Goal: Task Accomplishment & Management: Complete application form

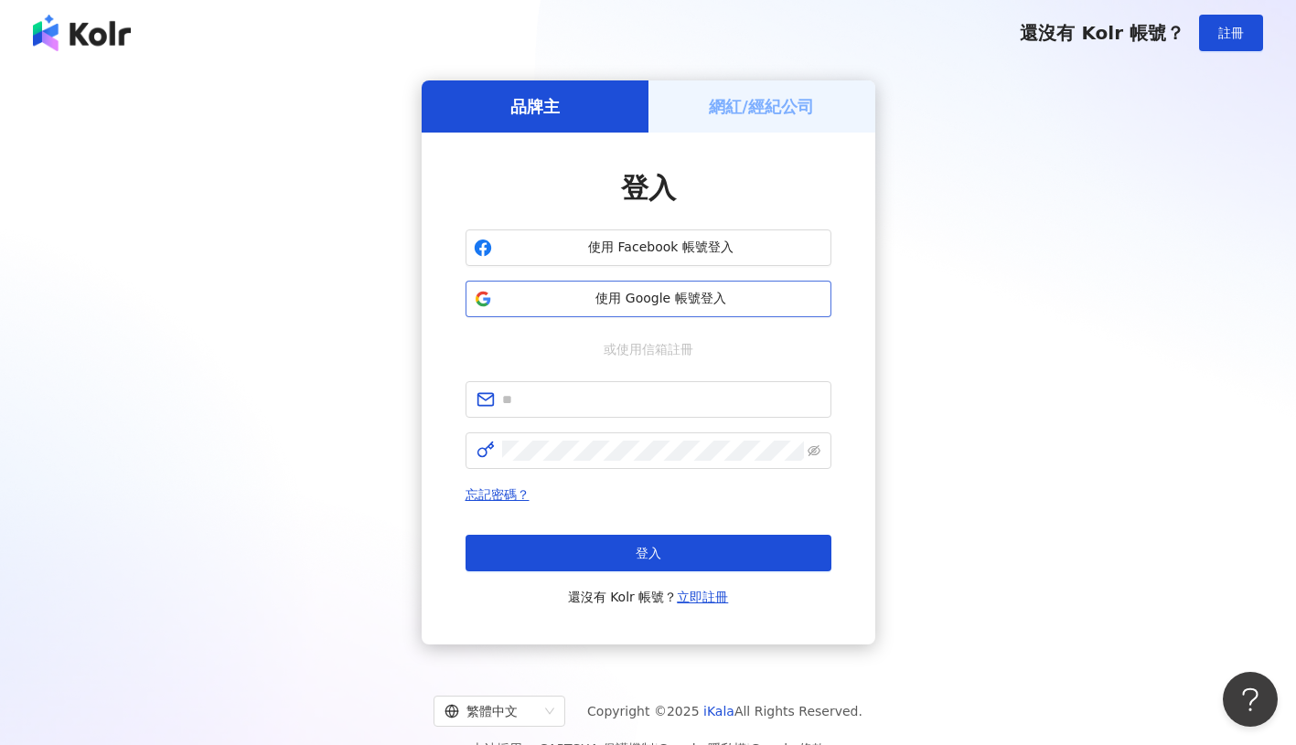
click at [706, 307] on span "使用 Google 帳號登入" at bounding box center [661, 299] width 324 height 18
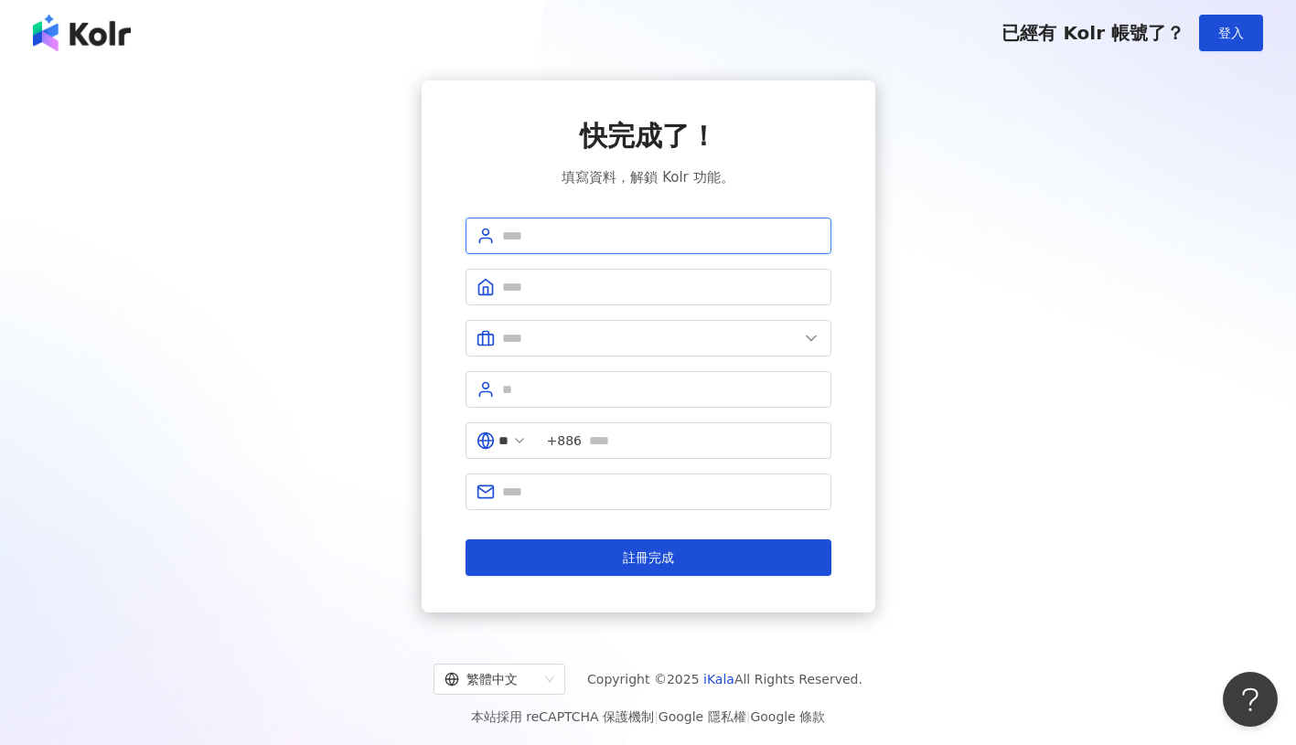
click at [588, 240] on input "text" at bounding box center [661, 236] width 318 height 20
click at [610, 234] on input "text" at bounding box center [661, 236] width 318 height 20
type input "****"
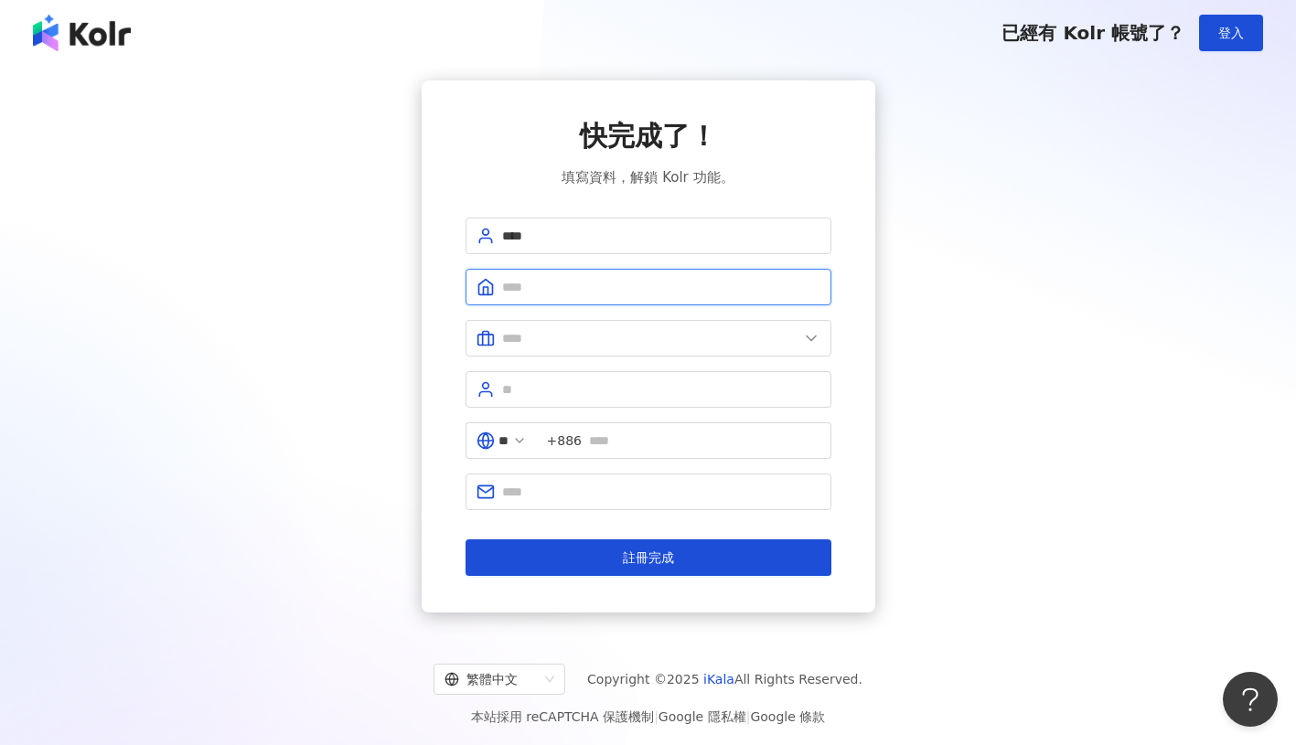
click at [515, 295] on input "text" at bounding box center [661, 287] width 318 height 20
type input "******"
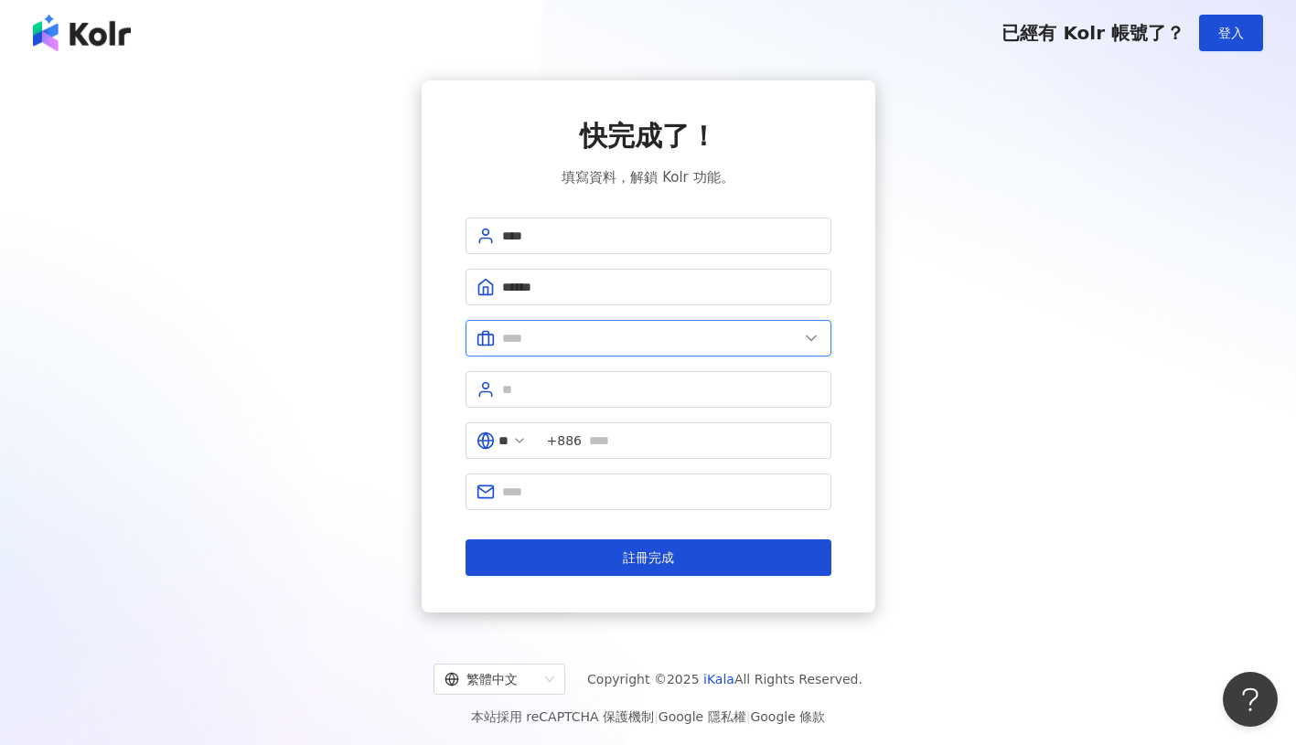
click at [527, 335] on input "text" at bounding box center [650, 338] width 296 height 20
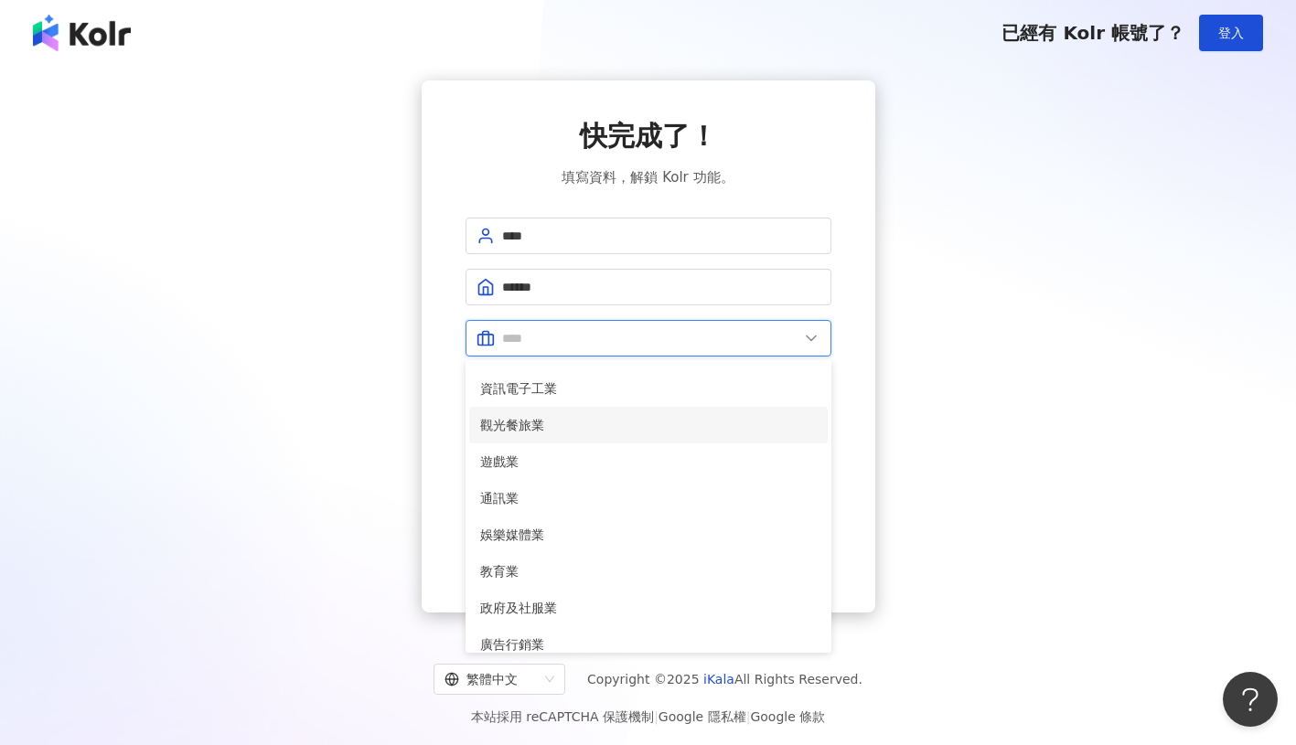
scroll to position [231, 0]
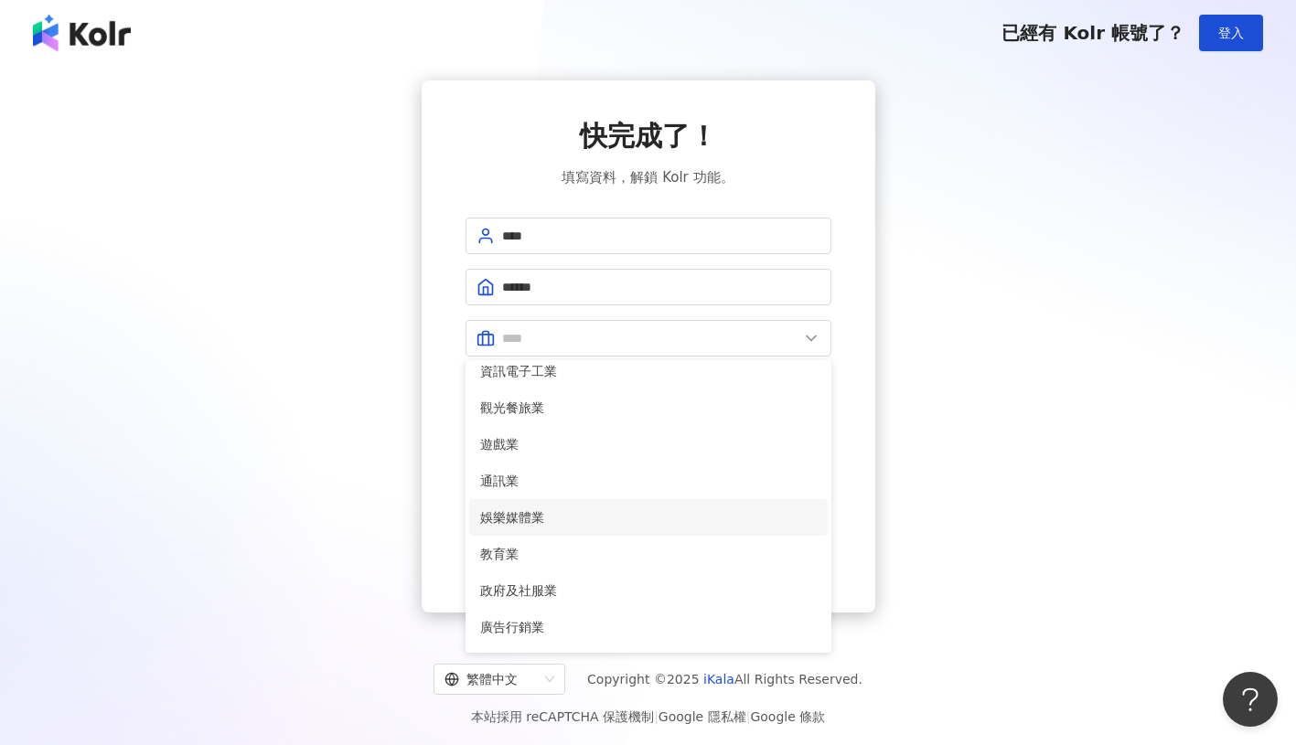
click at [578, 519] on span "娛樂媒體業" at bounding box center [648, 518] width 337 height 20
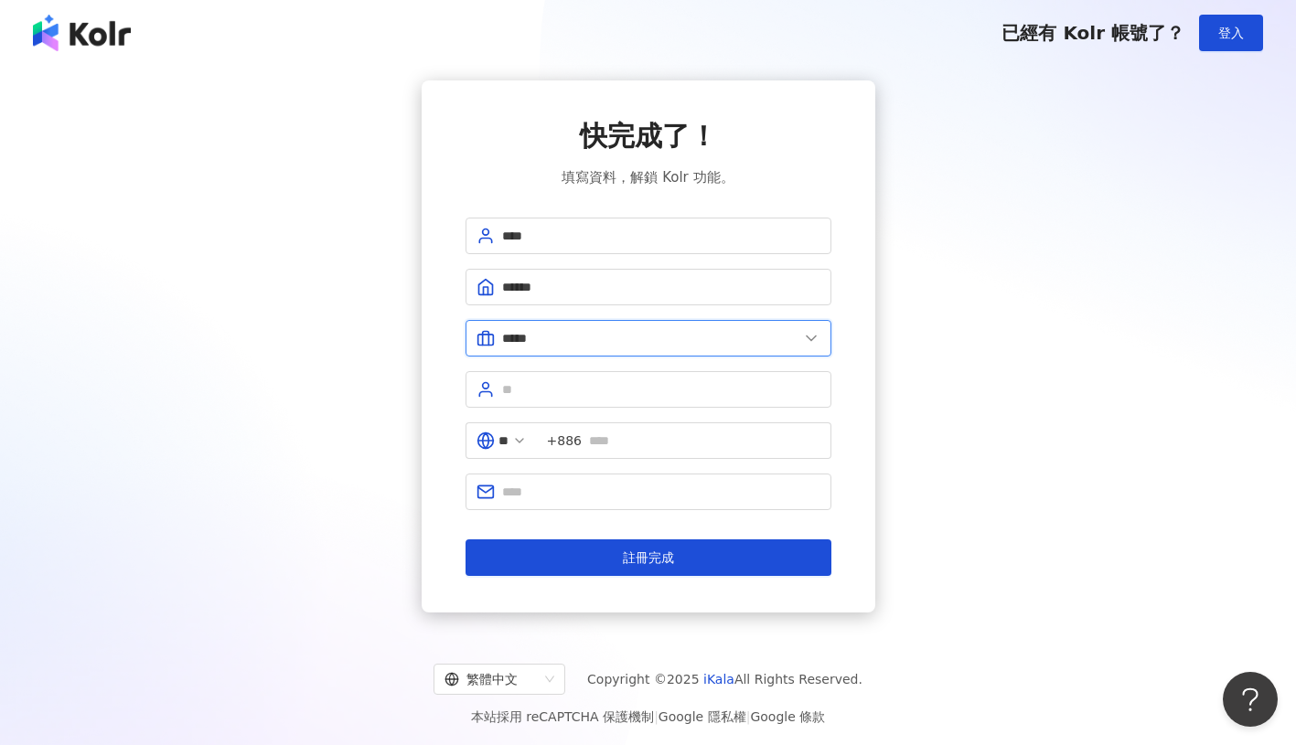
click at [584, 338] on input "*****" at bounding box center [650, 338] width 296 height 20
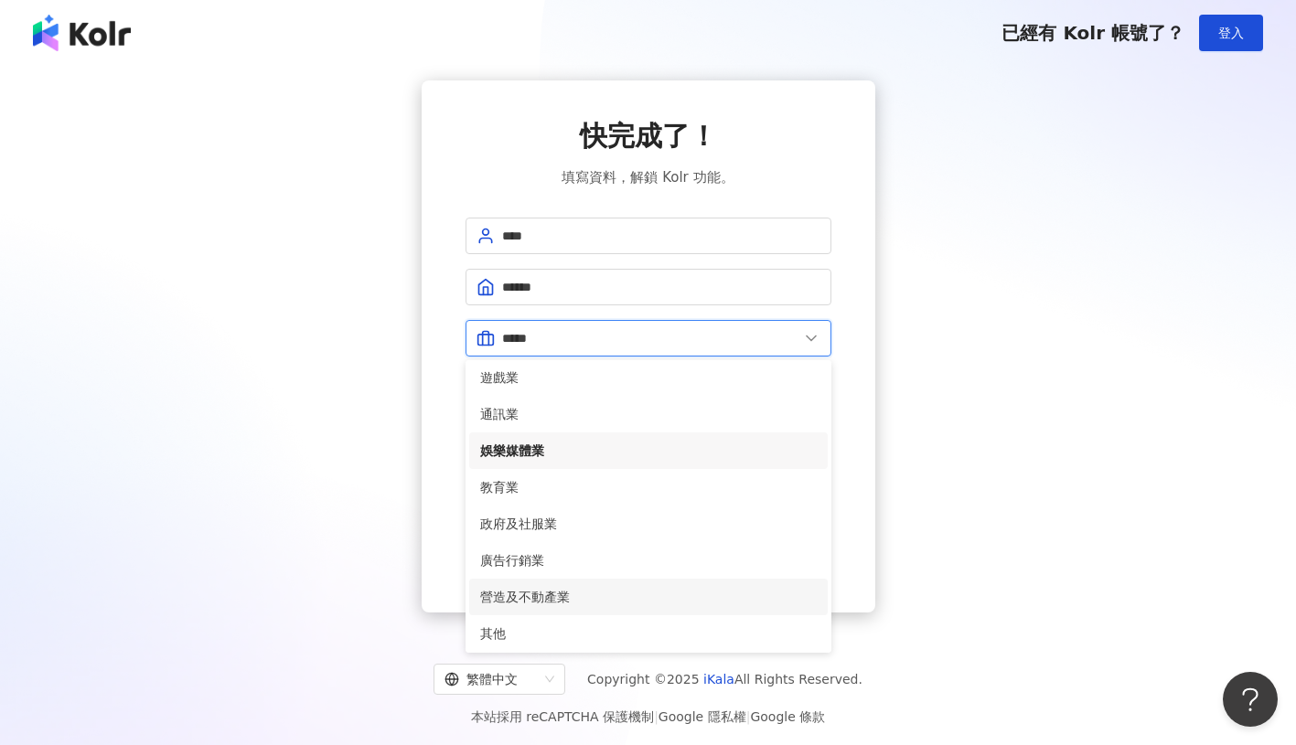
scroll to position [373, 0]
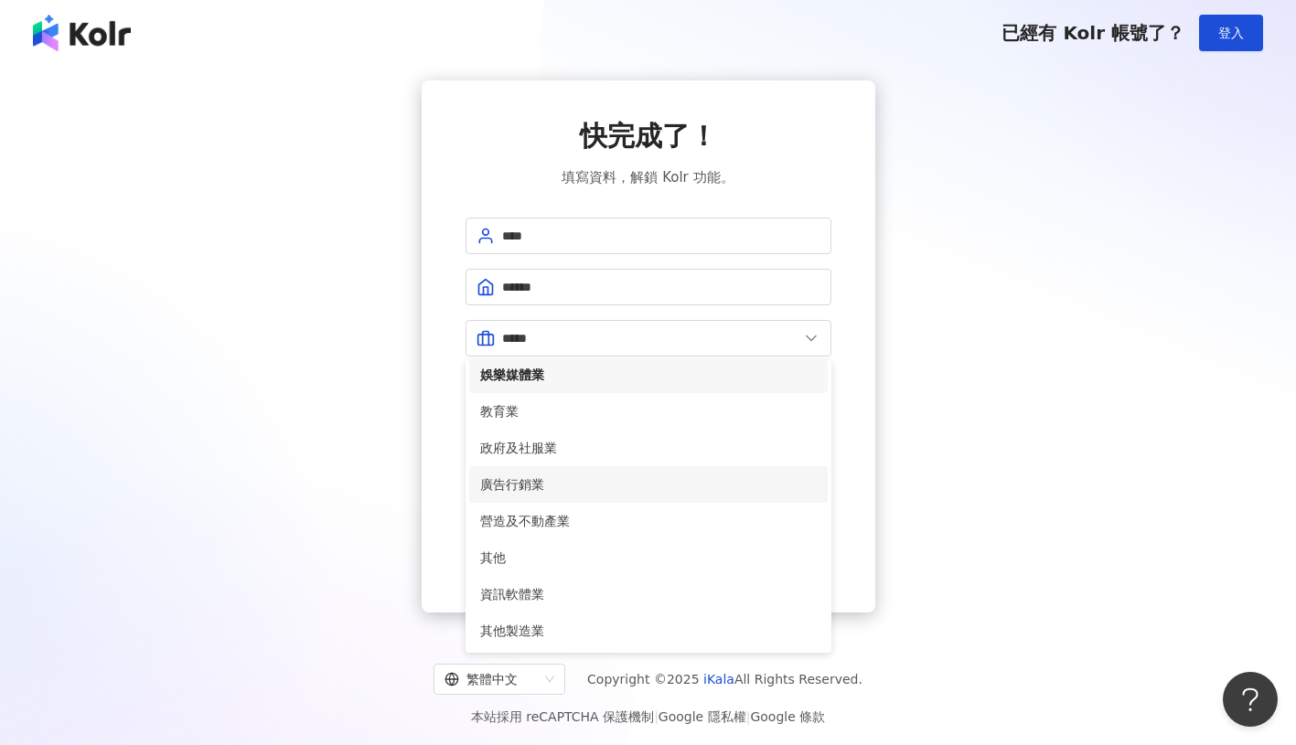
click at [575, 486] on span "廣告行銷業" at bounding box center [648, 485] width 337 height 20
type input "*****"
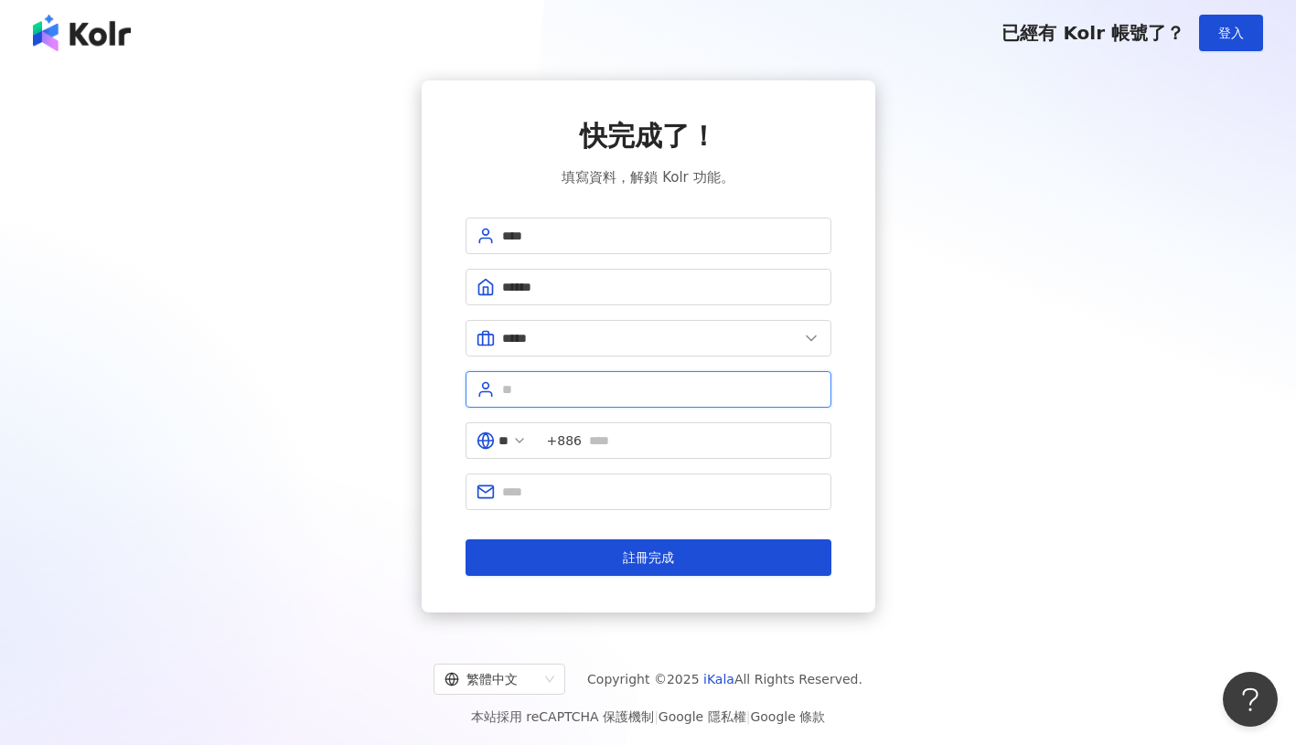
click at [587, 389] on input "text" at bounding box center [661, 390] width 318 height 20
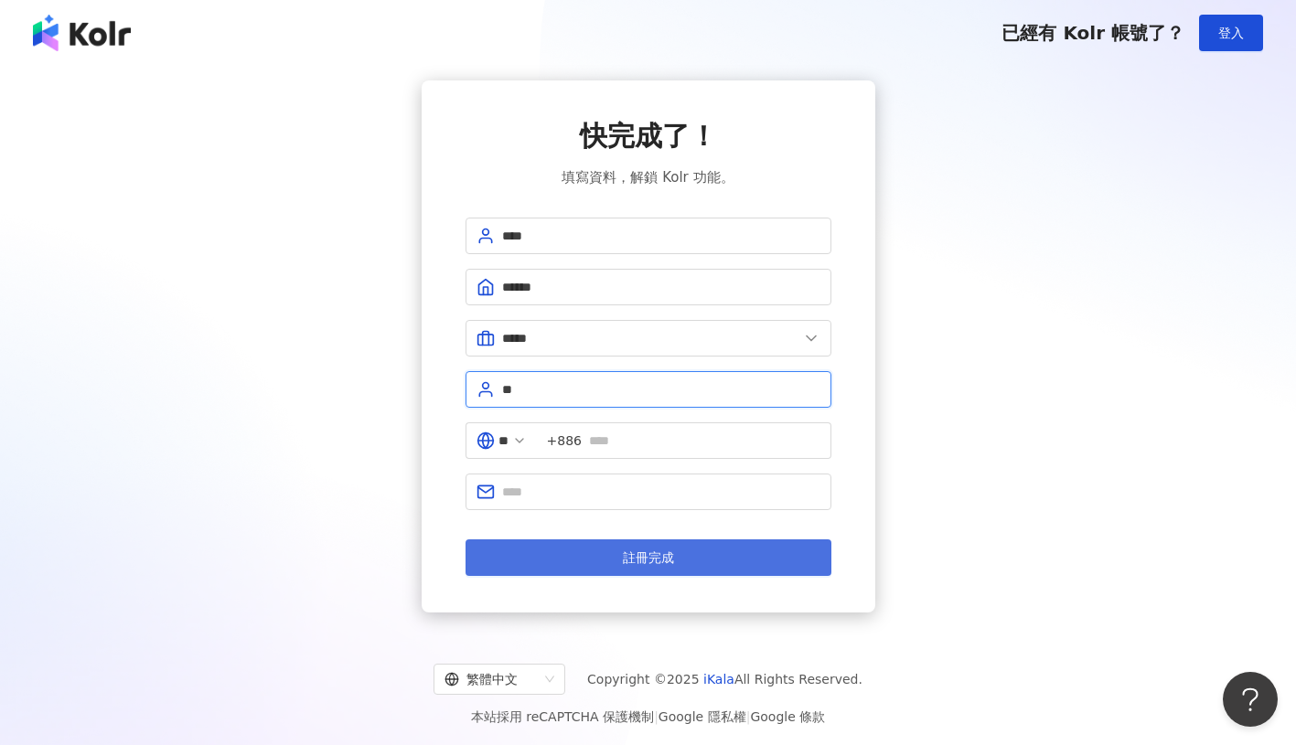
type input "**"
click at [661, 552] on span "註冊完成" at bounding box center [648, 558] width 51 height 15
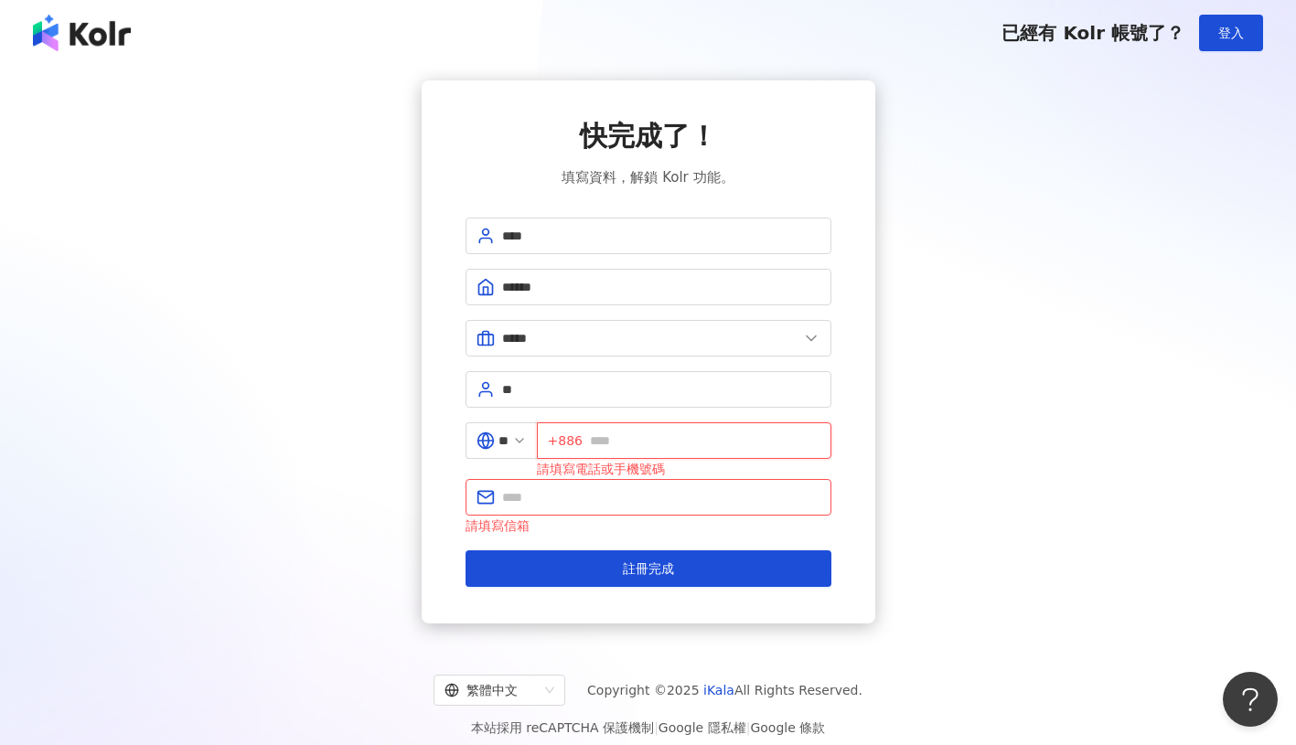
click at [667, 445] on input "text" at bounding box center [705, 441] width 231 height 20
type input "**********"
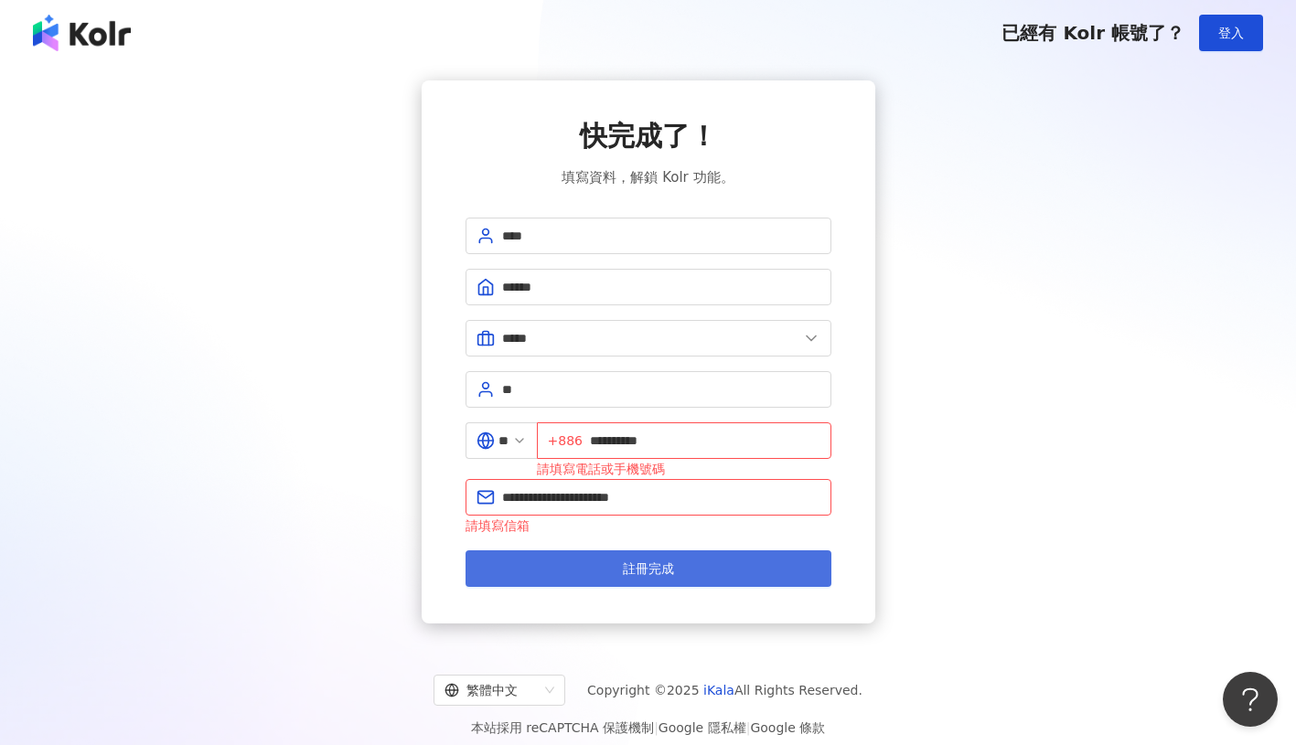
click at [661, 580] on button "註冊完成" at bounding box center [649, 569] width 366 height 37
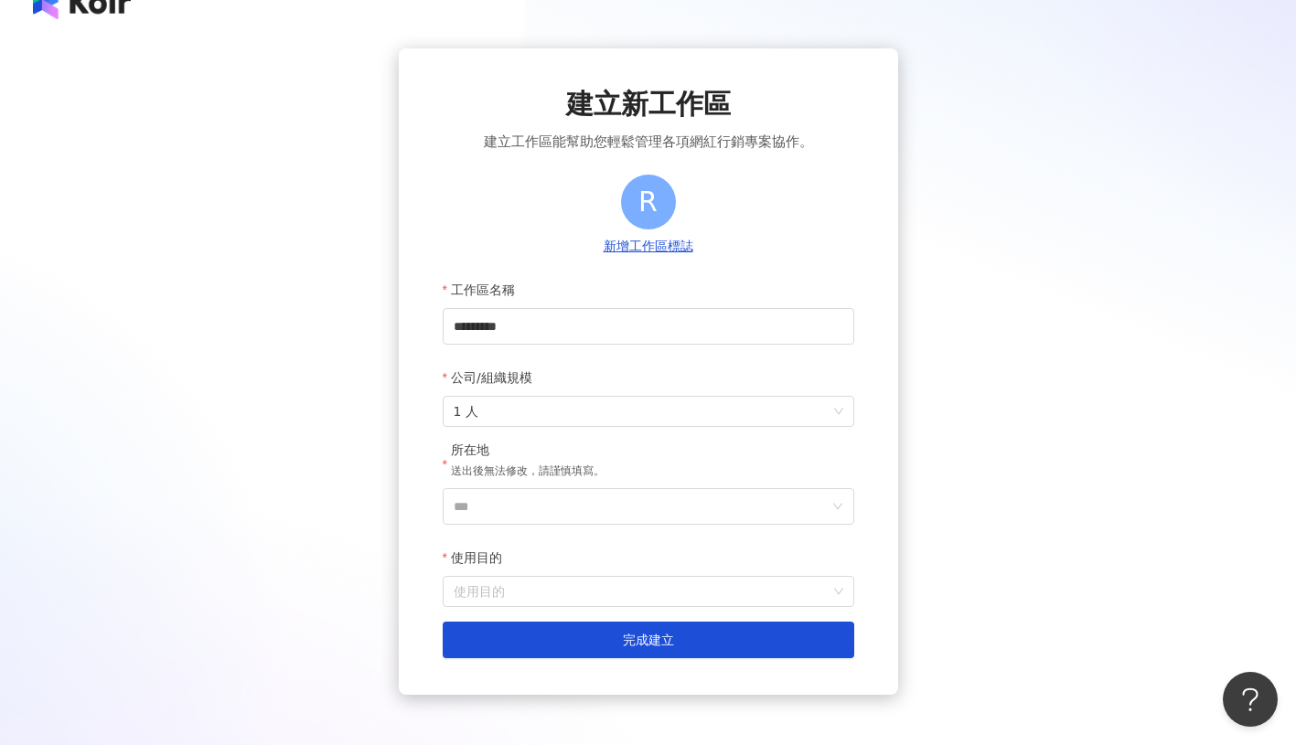
scroll to position [34, 0]
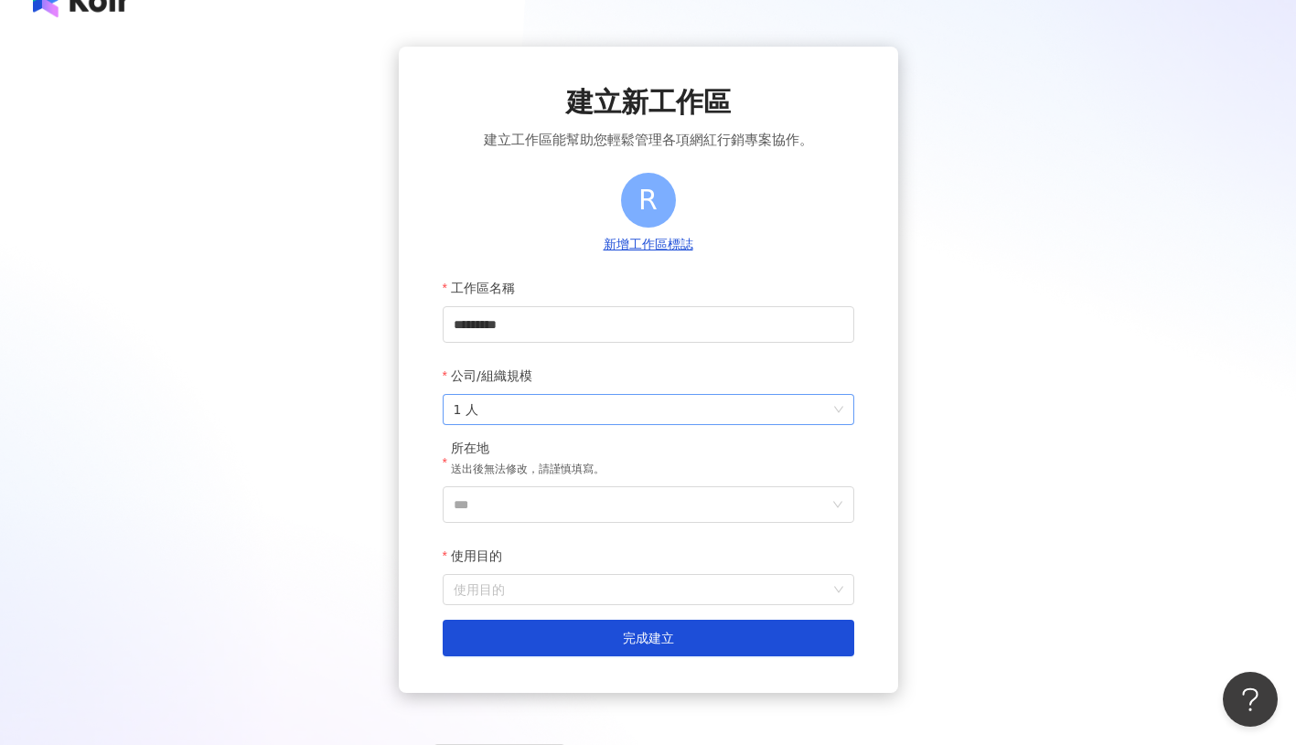
click at [586, 420] on span "1 人" at bounding box center [649, 409] width 390 height 29
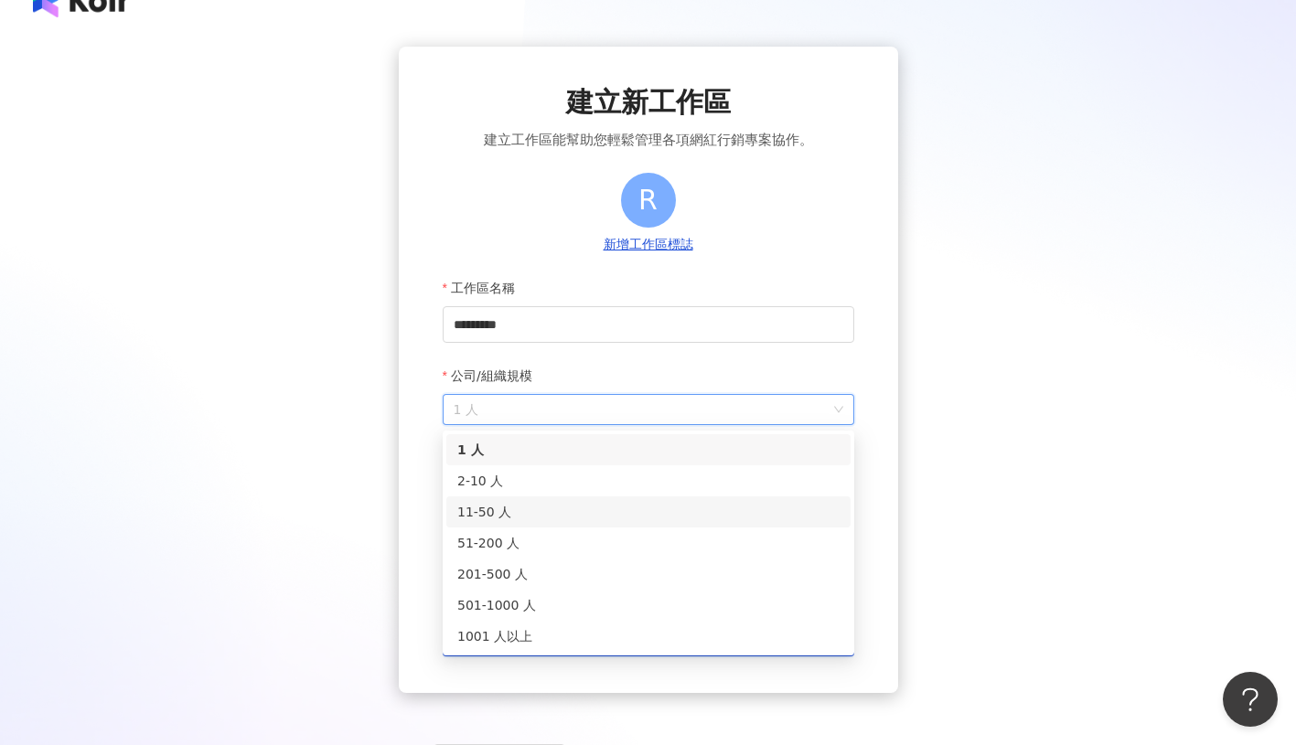
click at [566, 503] on div "11-50 人" at bounding box center [648, 512] width 382 height 20
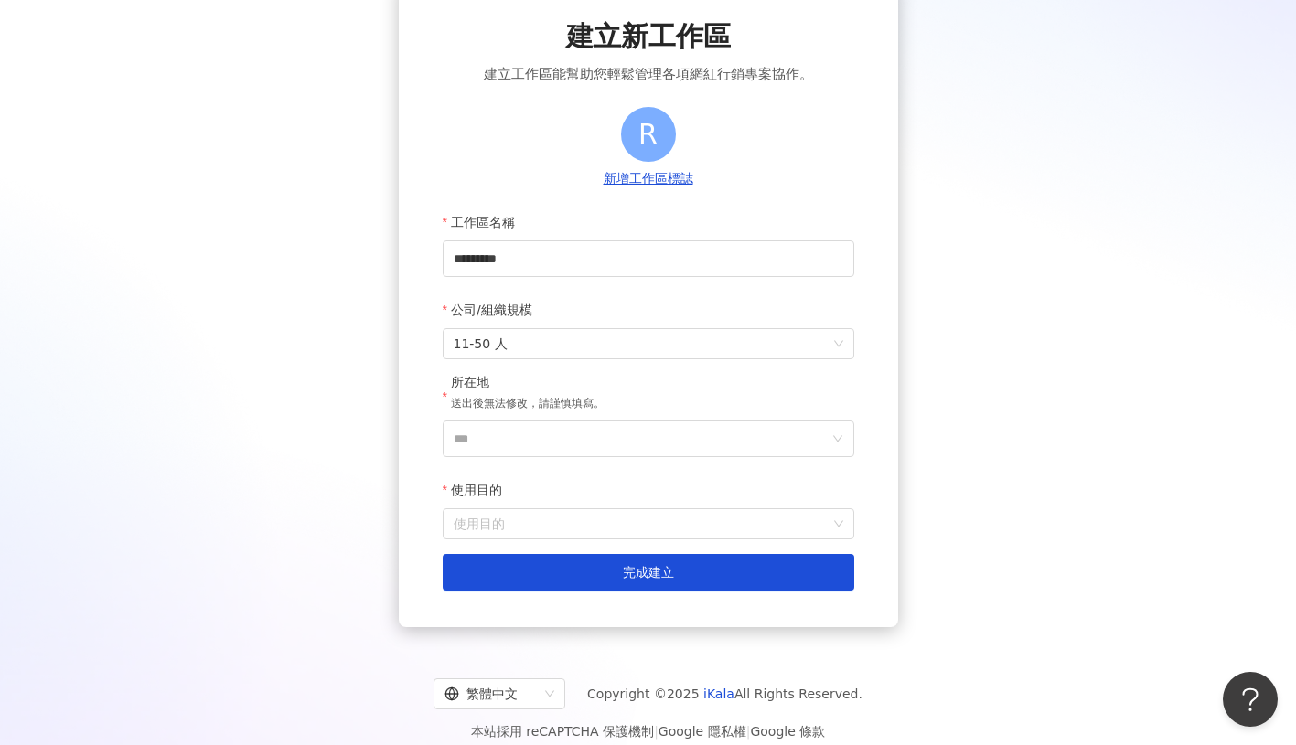
scroll to position [102, 0]
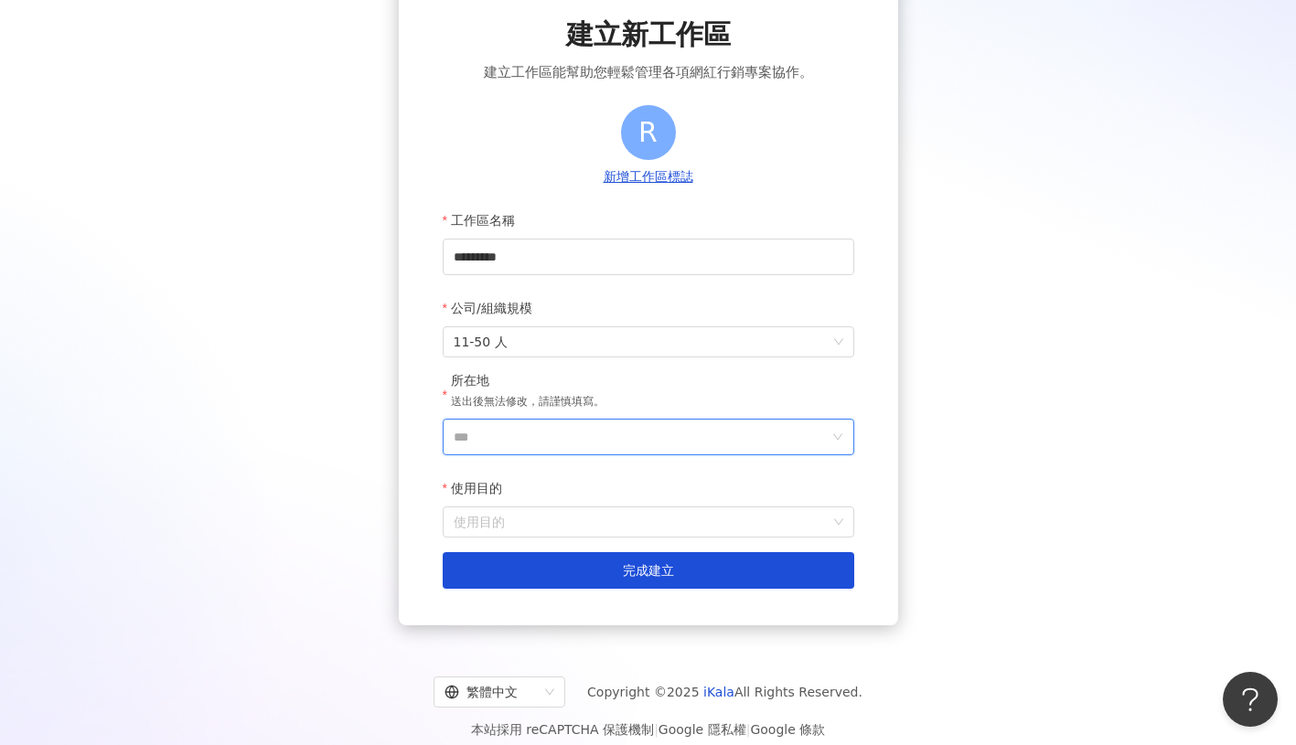
click at [593, 445] on input "***" at bounding box center [641, 437] width 375 height 35
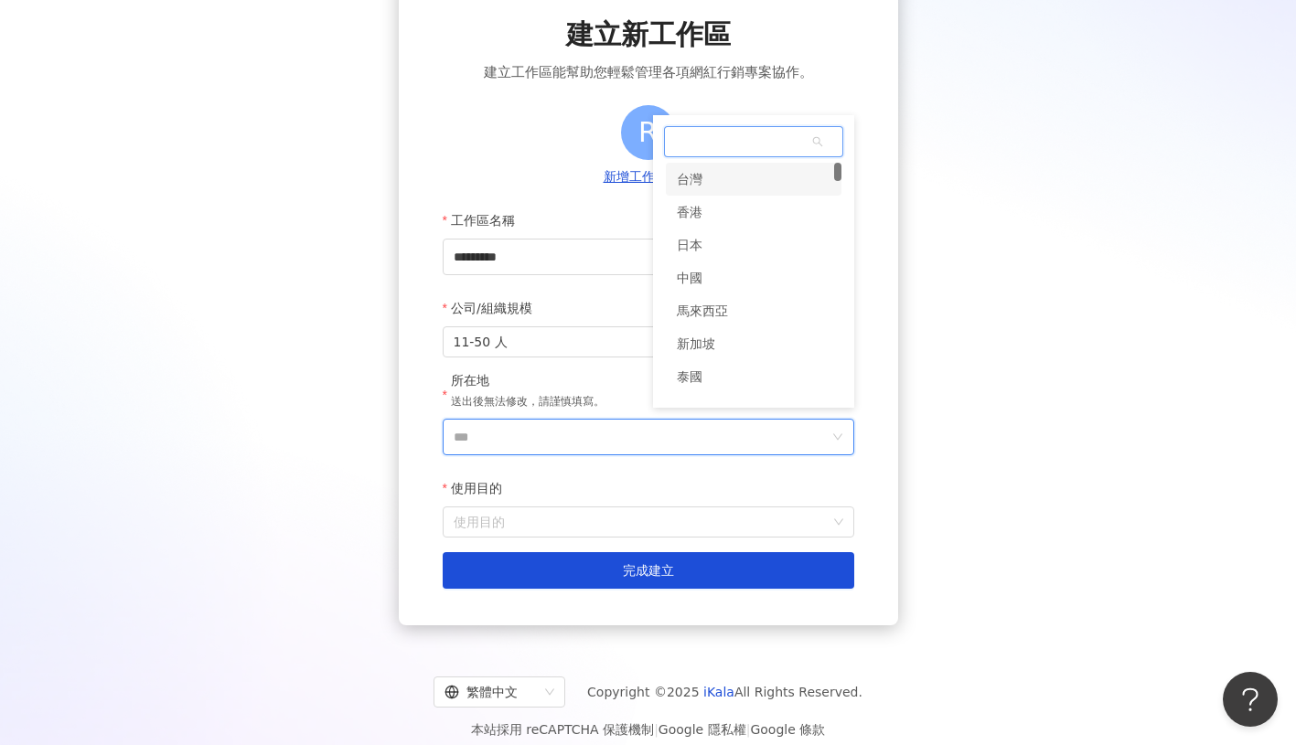
click at [718, 188] on div "台灣" at bounding box center [754, 179] width 176 height 33
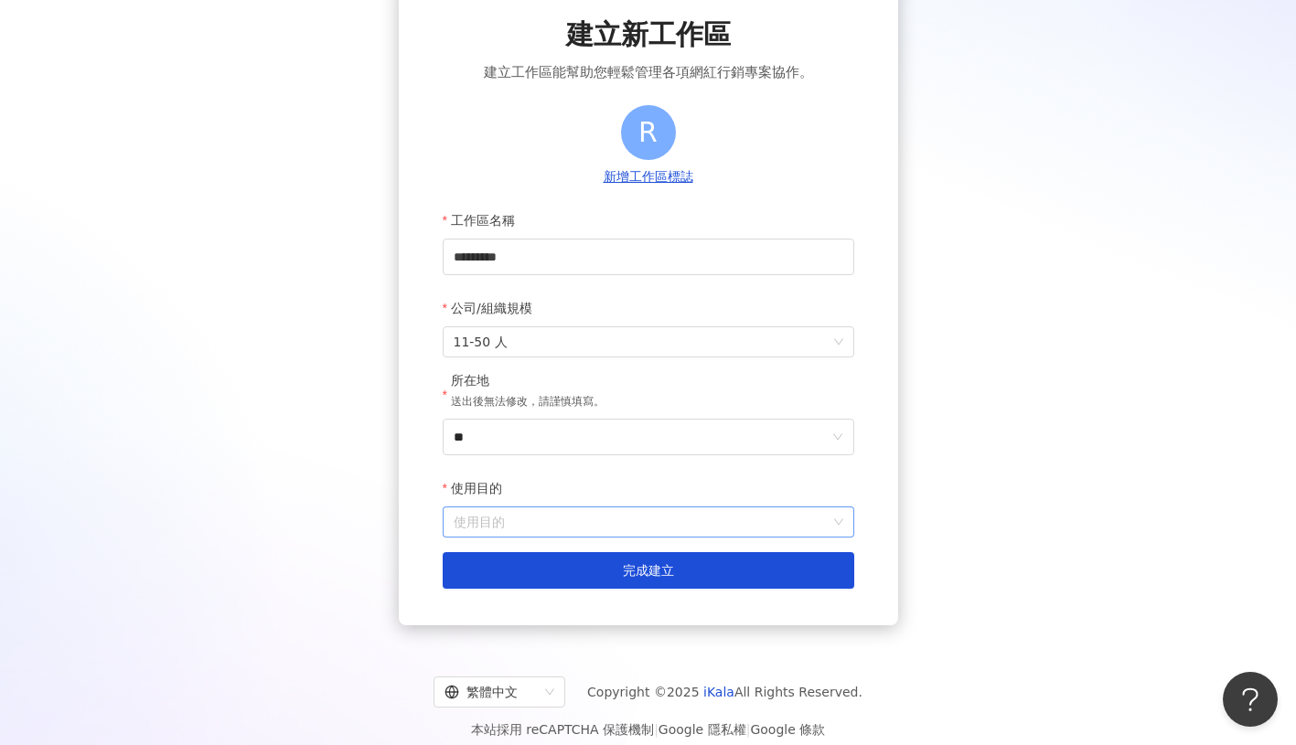
click at [583, 522] on input "使用目的" at bounding box center [649, 522] width 390 height 29
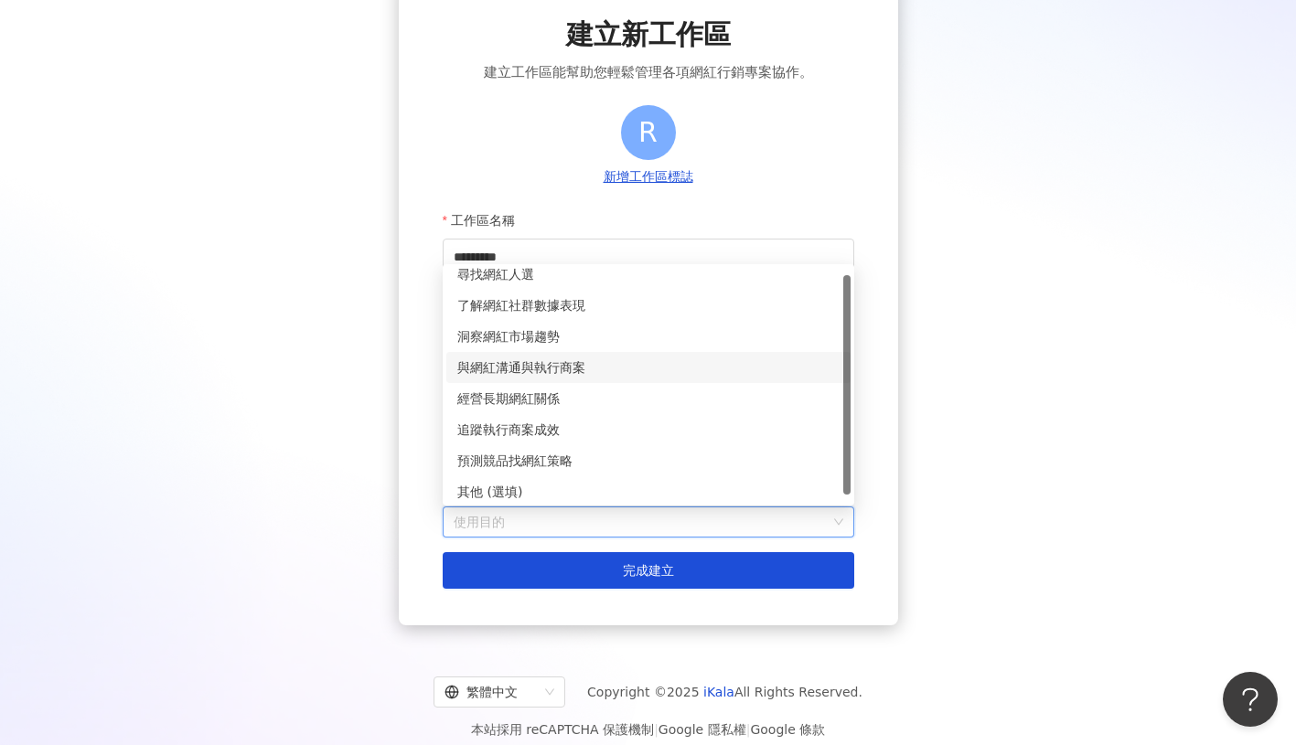
scroll to position [15, 0]
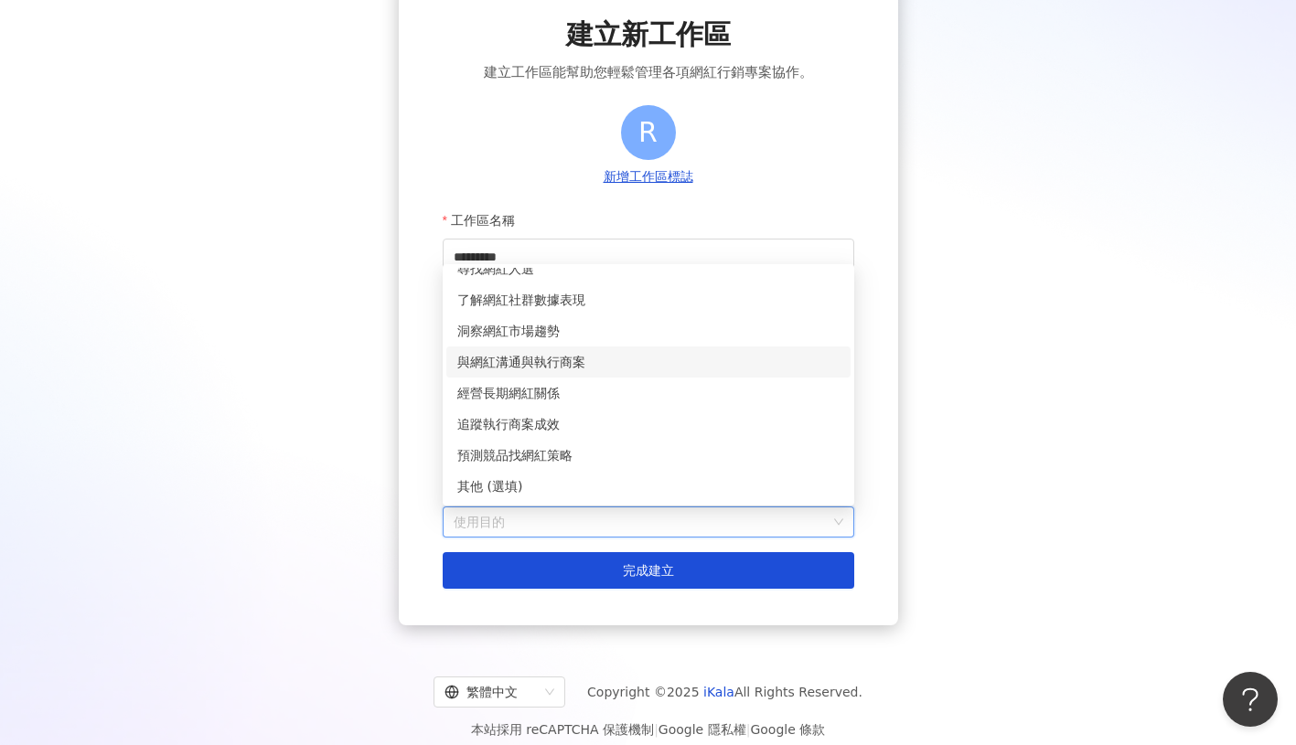
click at [596, 363] on div "與網紅溝通與執行商案" at bounding box center [648, 362] width 382 height 20
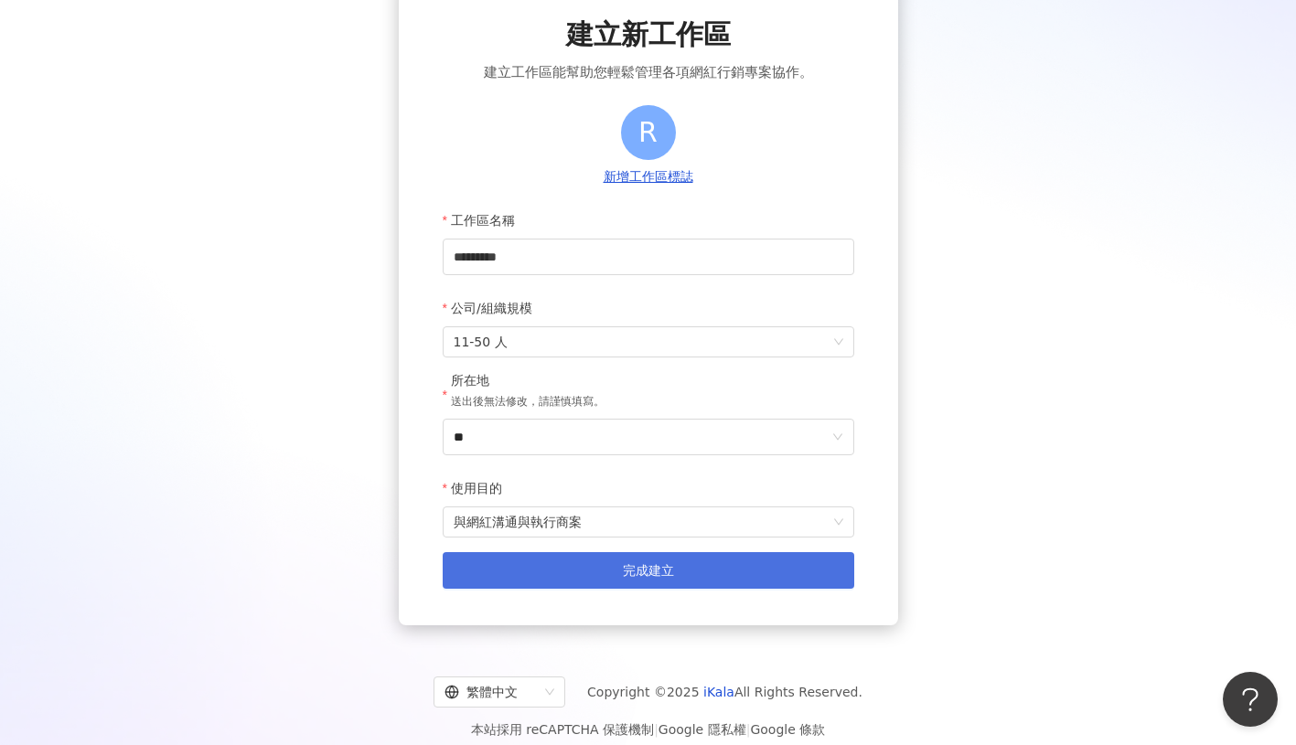
click at [618, 567] on button "完成建立" at bounding box center [649, 570] width 412 height 37
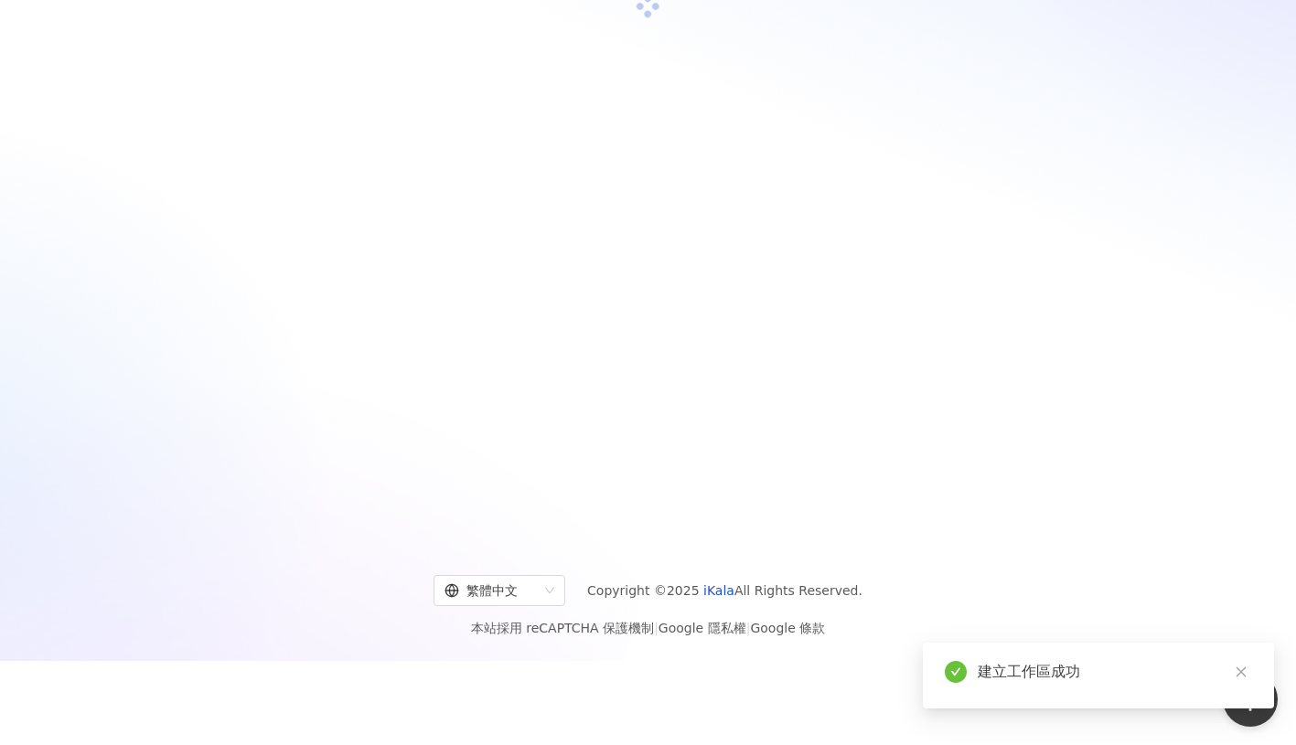
scroll to position [84, 0]
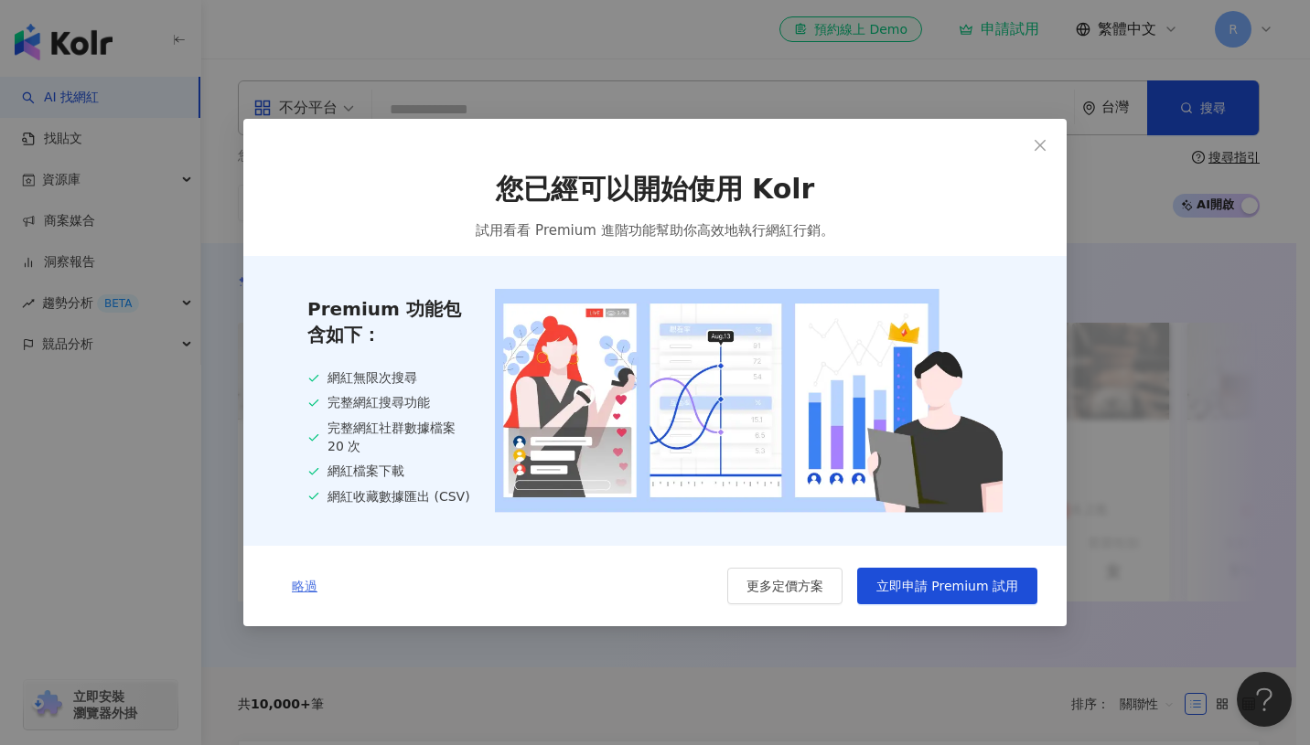
click at [306, 592] on span "略過" at bounding box center [305, 586] width 26 height 15
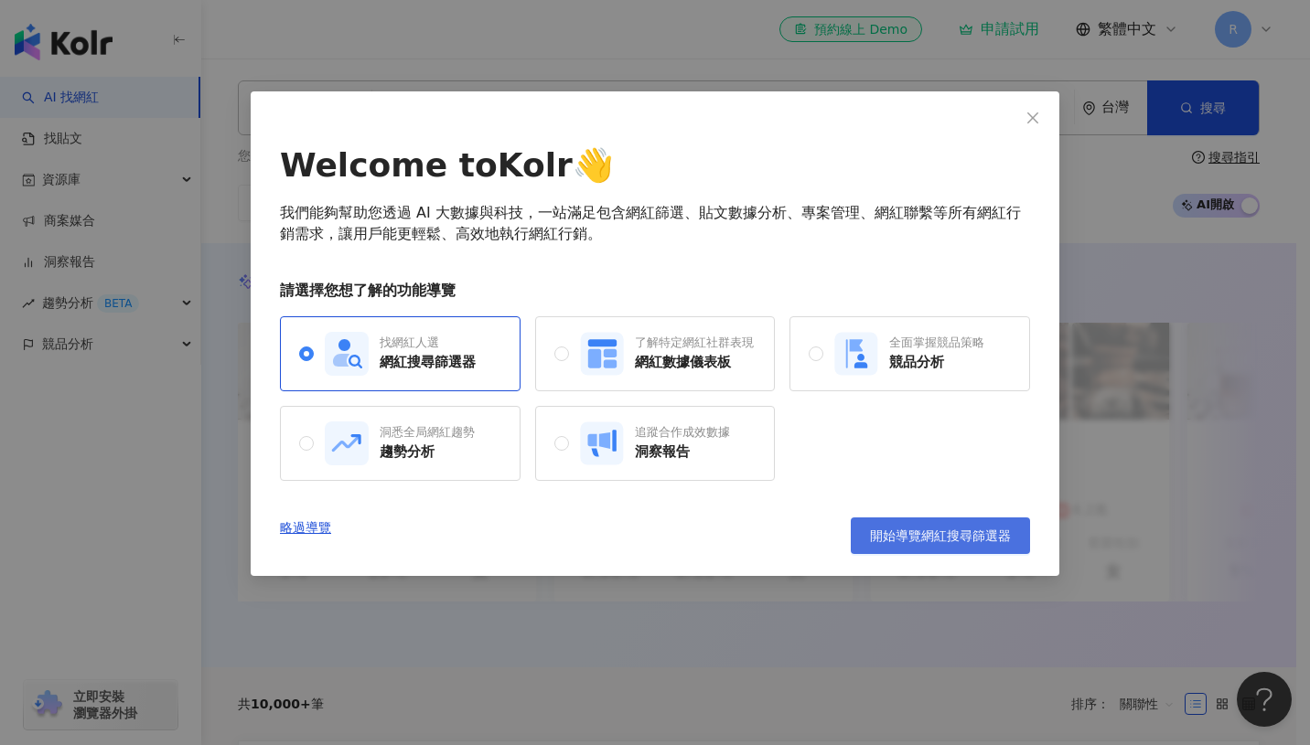
click at [914, 545] on button "開始導覽網紅搜尋篩選器" at bounding box center [940, 536] width 179 height 37
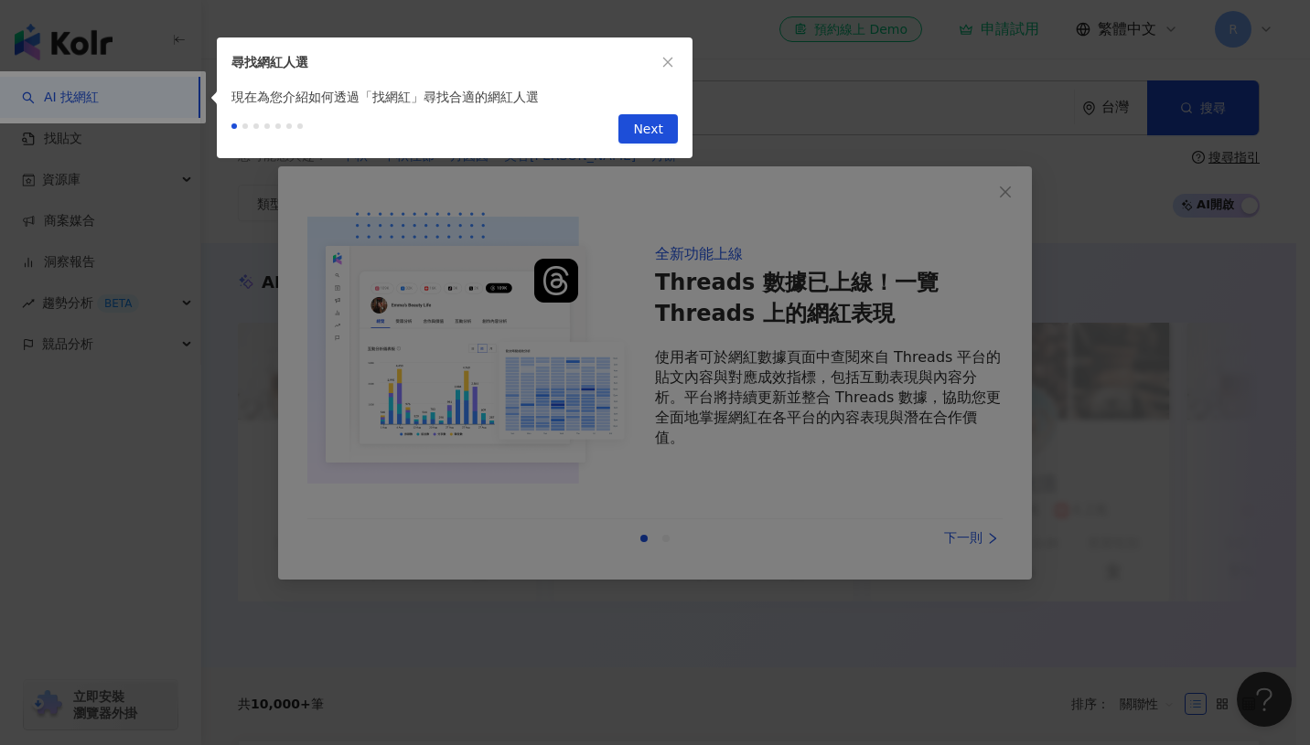
click at [659, 138] on span "Next" at bounding box center [648, 129] width 30 height 29
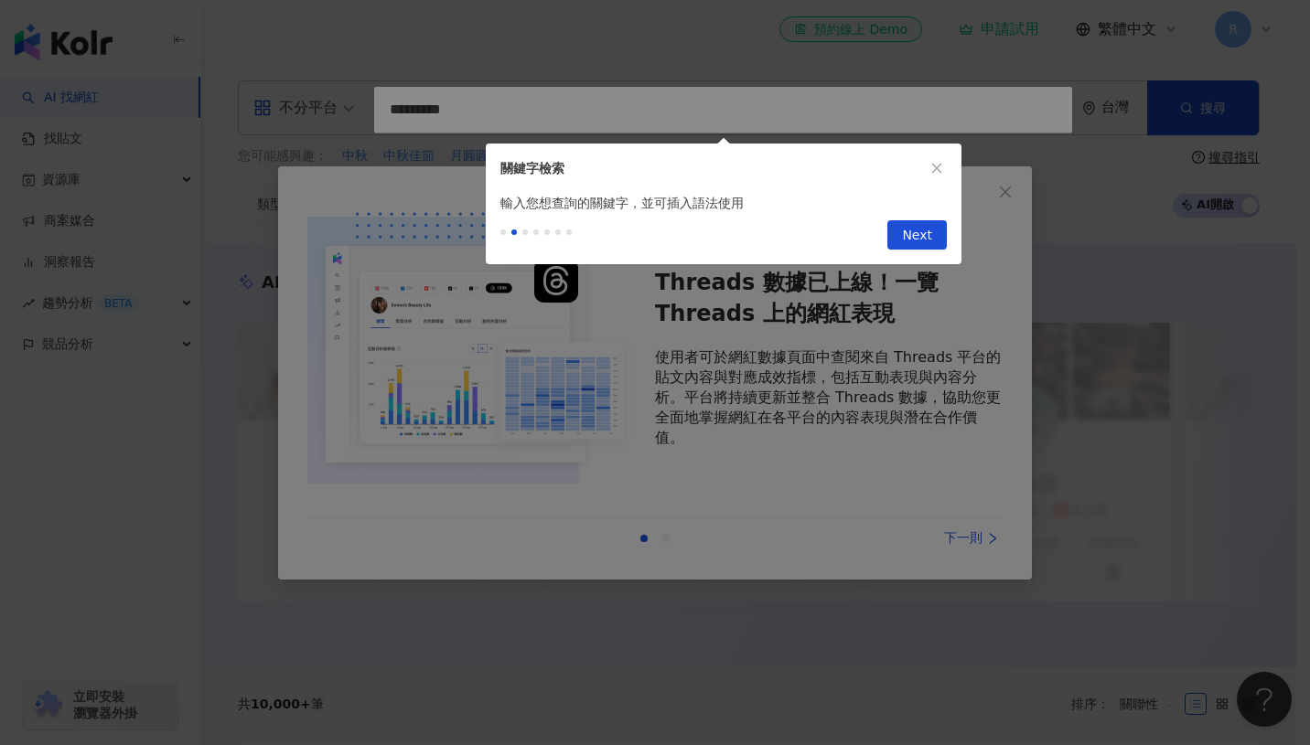
type input "*********"
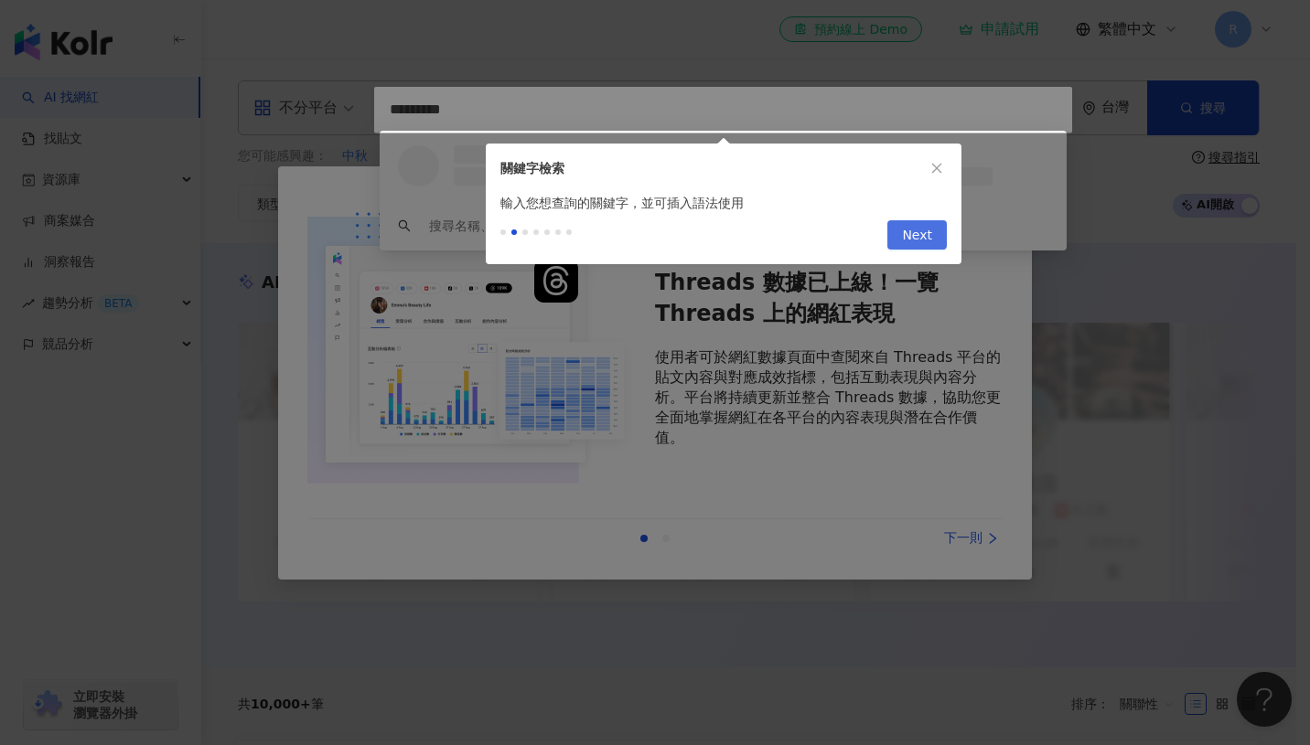
click at [916, 234] on span "Next" at bounding box center [917, 235] width 30 height 29
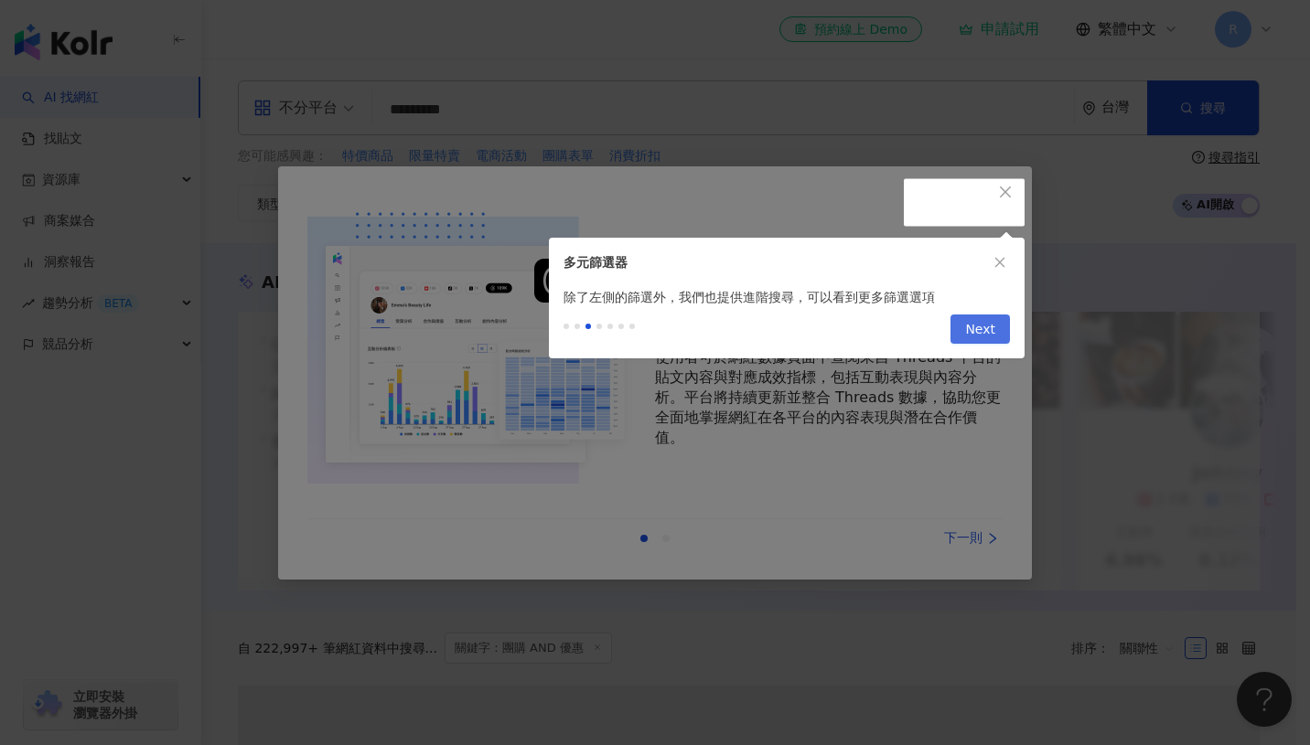
click at [968, 332] on span "Next" at bounding box center [980, 330] width 30 height 29
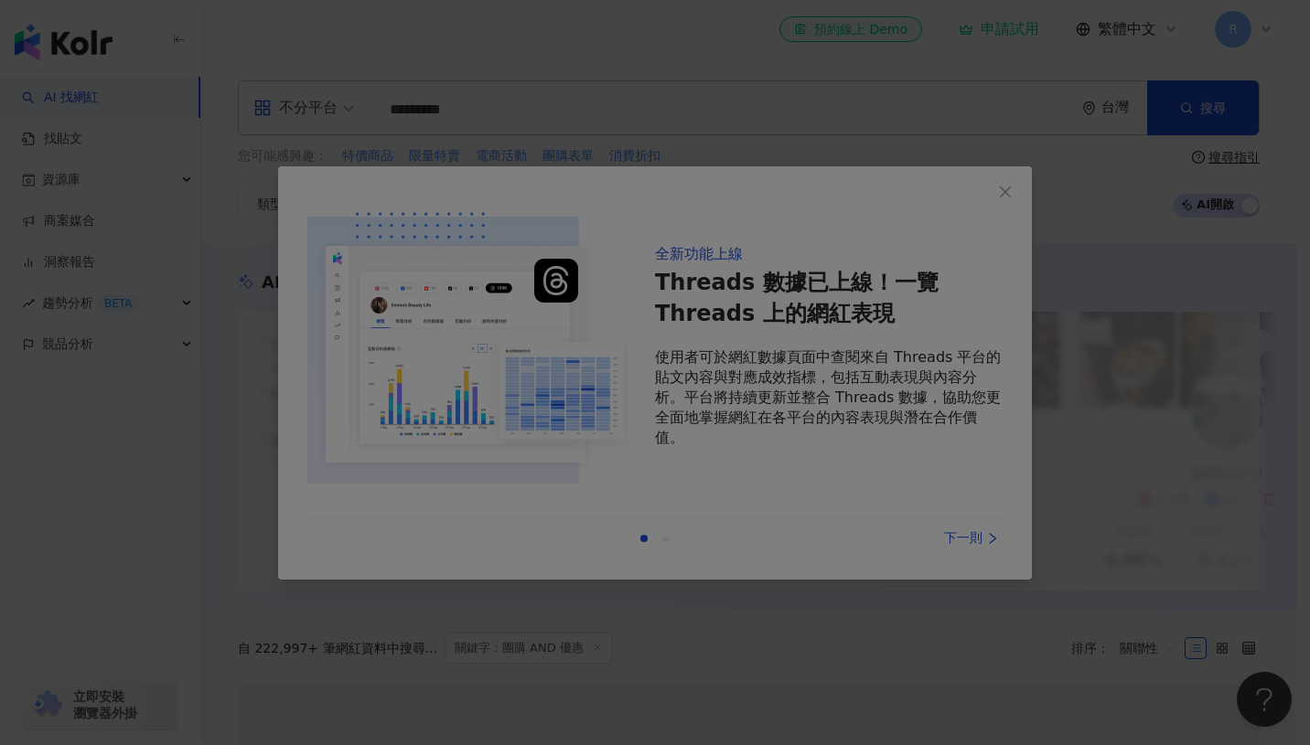
click at [992, 207] on div at bounding box center [655, 372] width 1310 height 745
click at [985, 533] on div at bounding box center [655, 372] width 1310 height 745
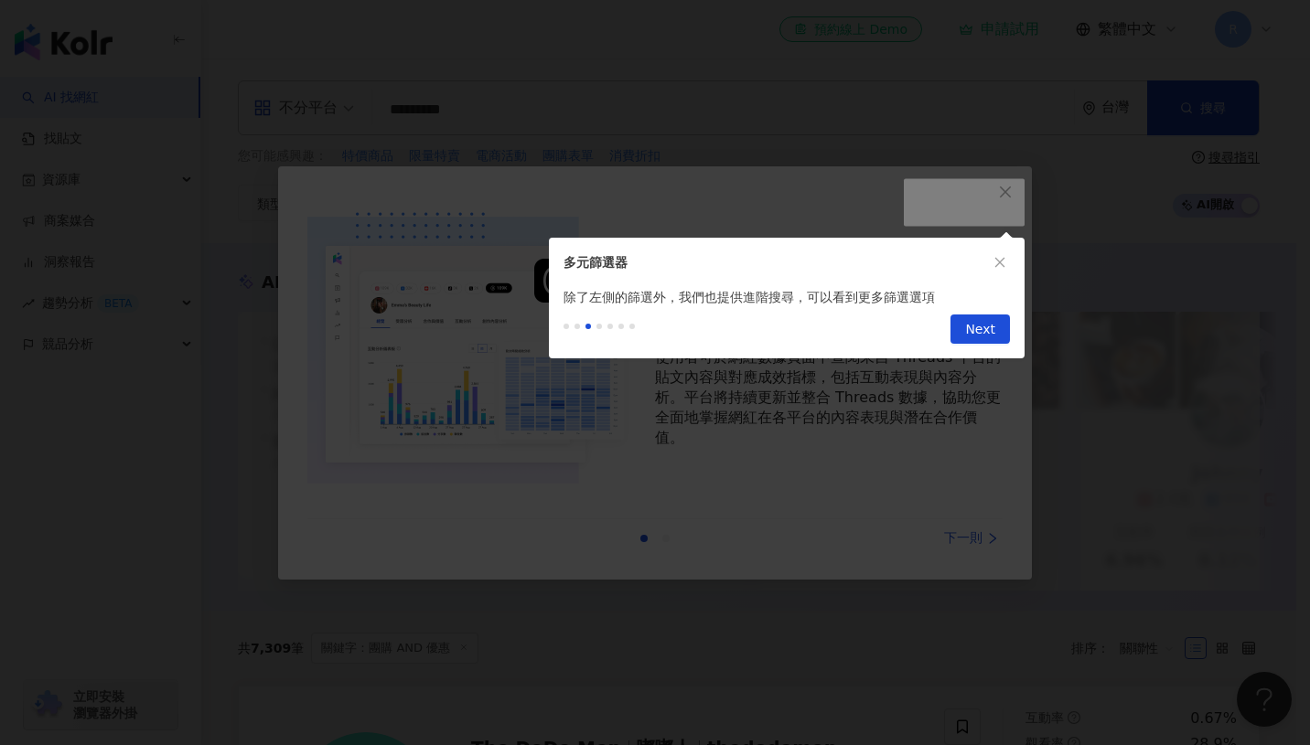
scroll to position [766, 0]
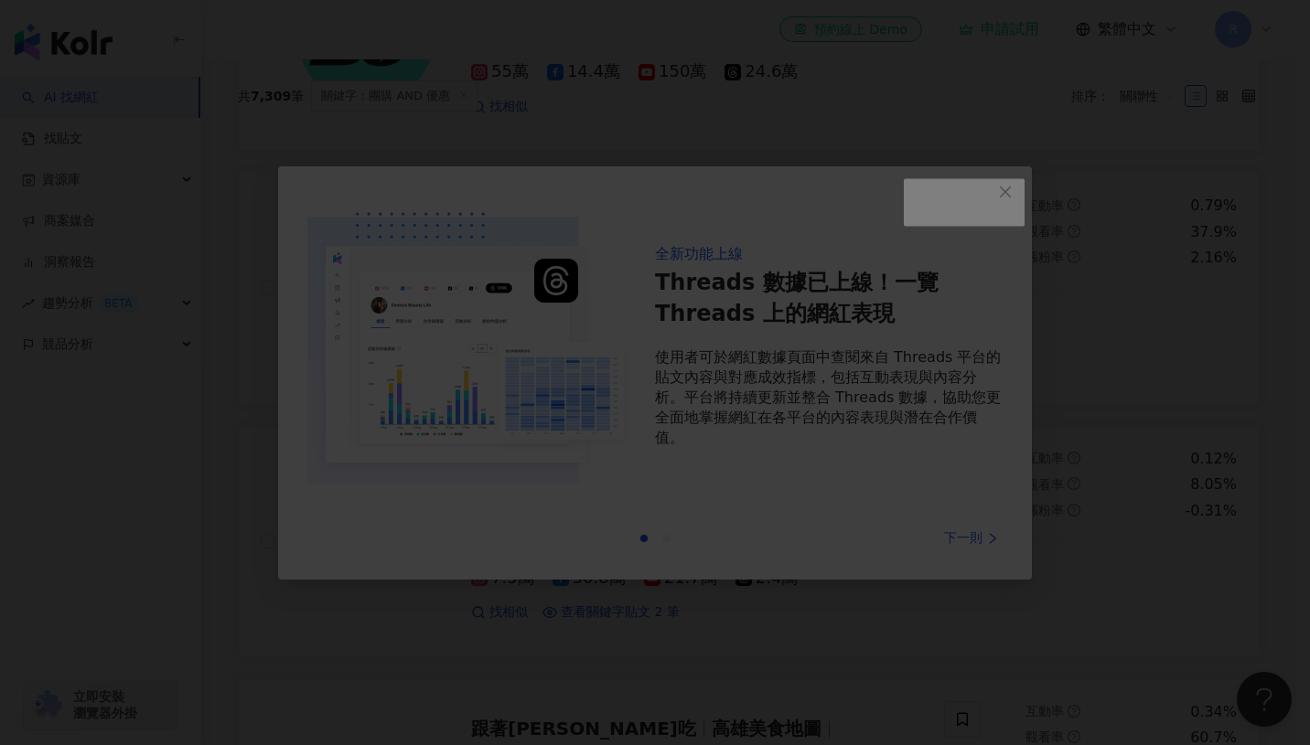
click at [1061, 213] on div at bounding box center [655, 372] width 1310 height 745
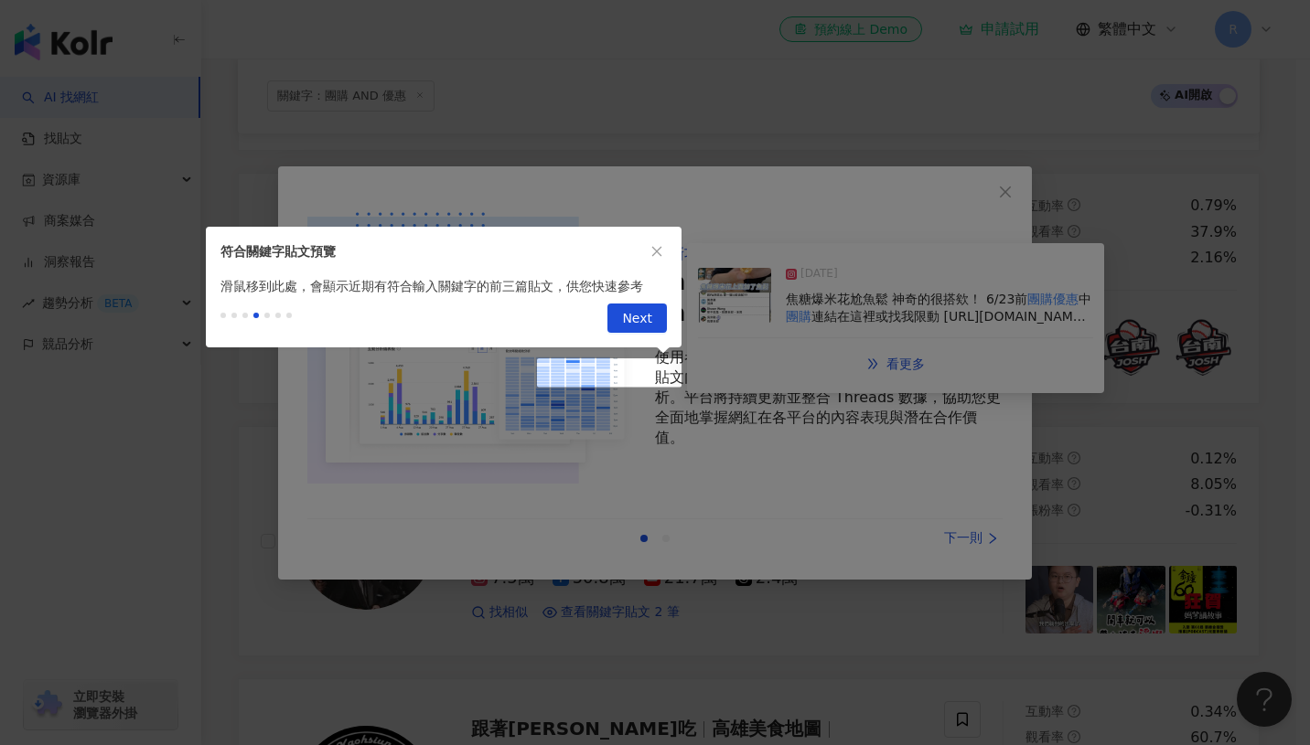
scroll to position [0, 0]
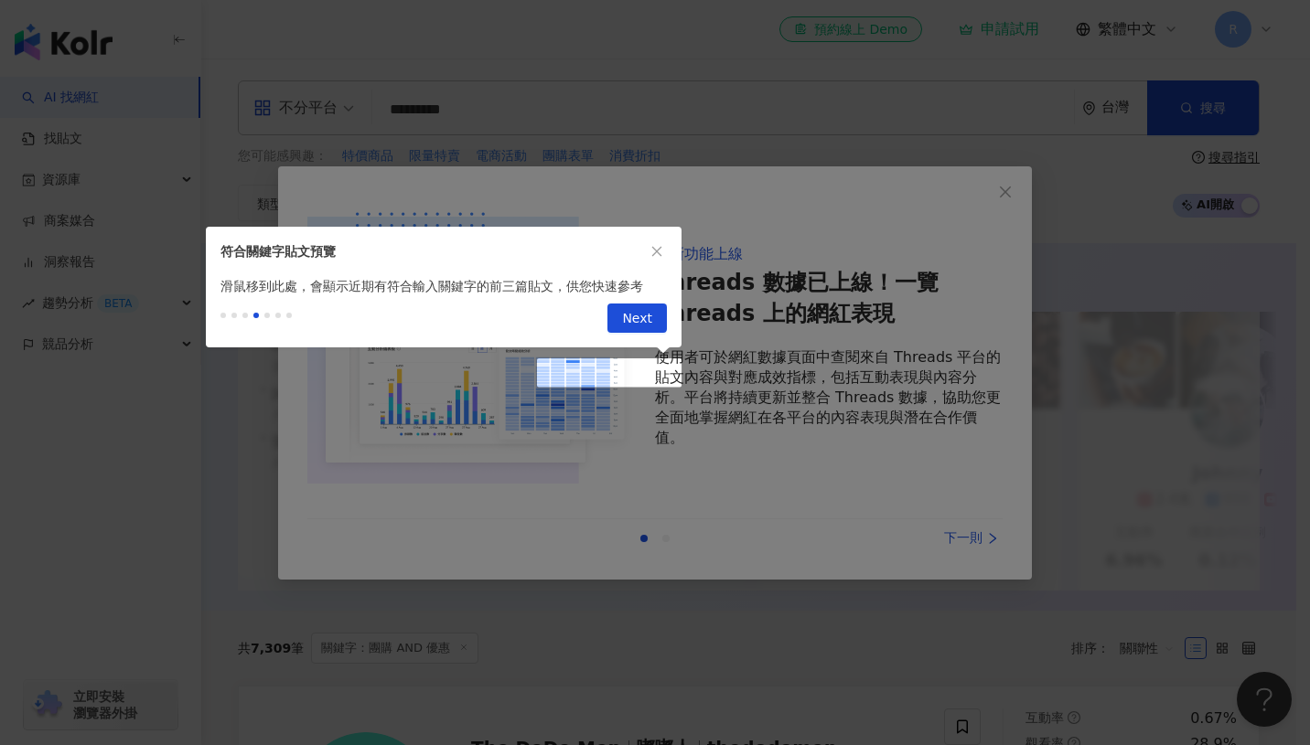
click at [684, 402] on div at bounding box center [655, 372] width 1310 height 745
click at [652, 329] on button "Next" at bounding box center [636, 318] width 59 height 29
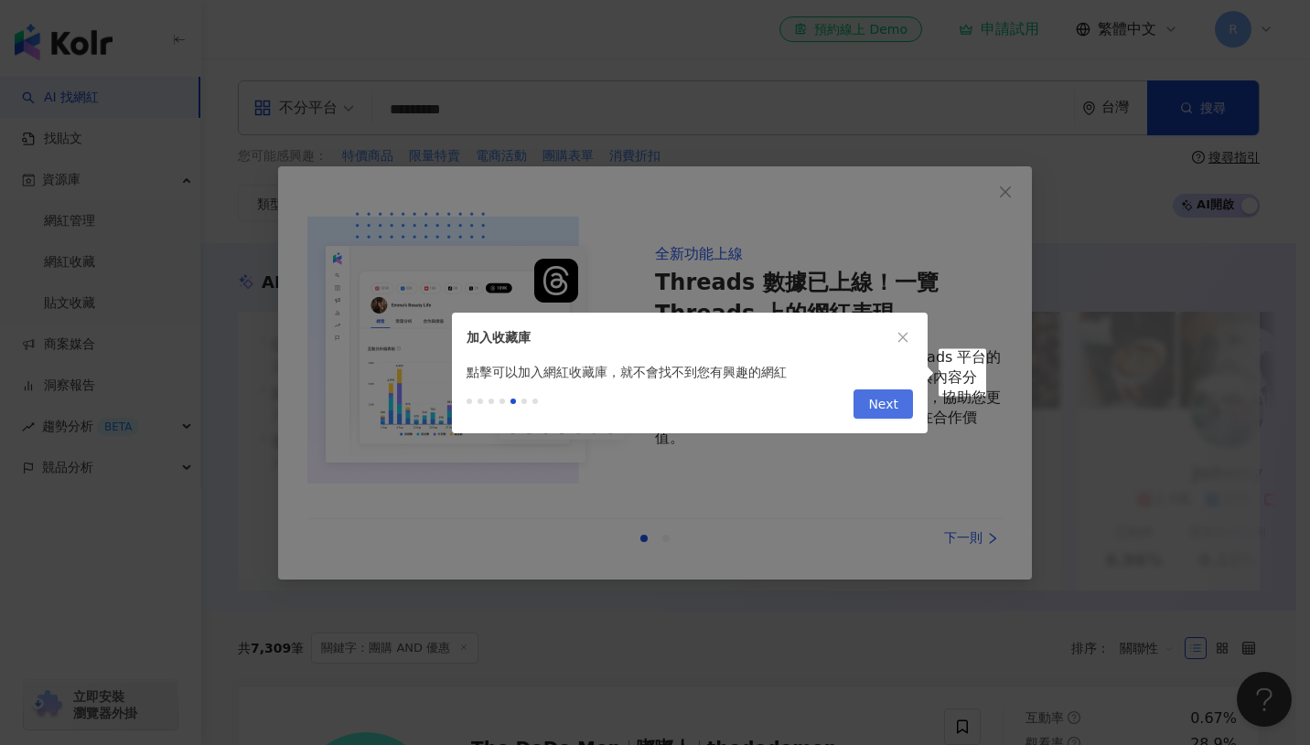
click at [880, 402] on span "Next" at bounding box center [883, 405] width 30 height 29
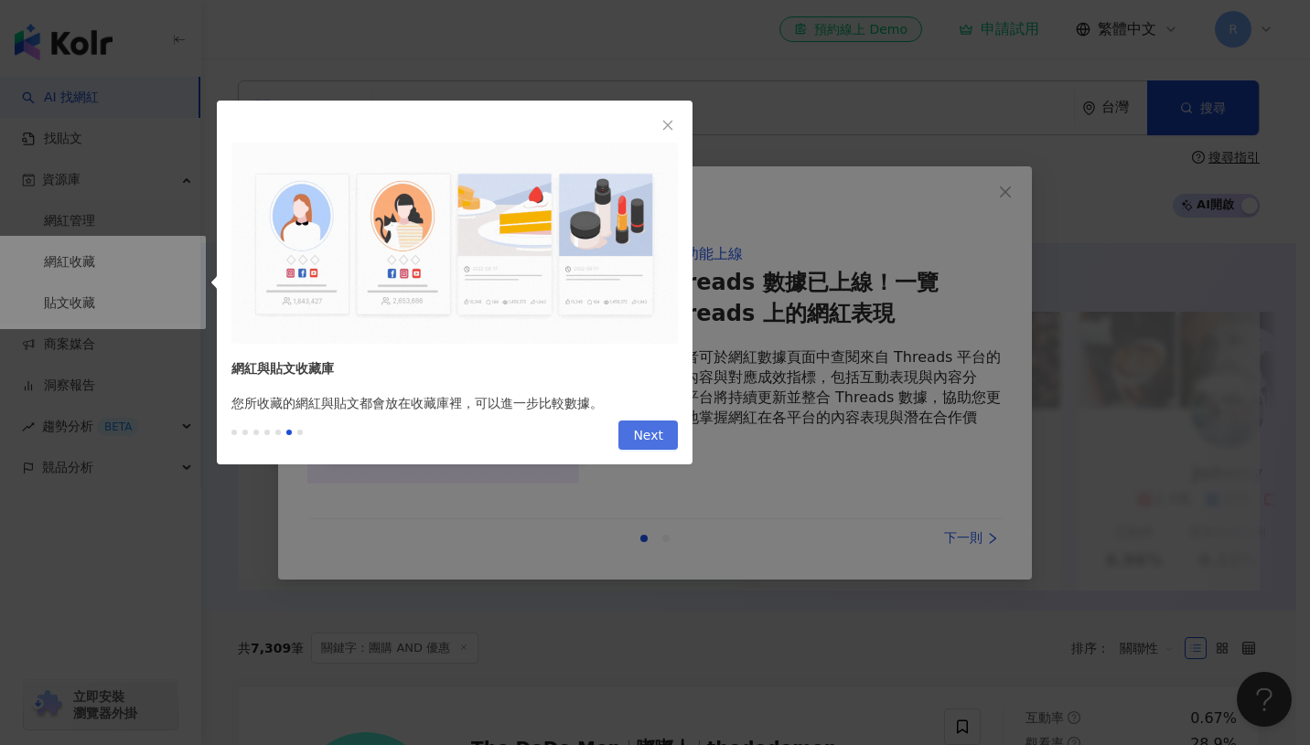
click at [640, 431] on span "Next" at bounding box center [648, 436] width 30 height 29
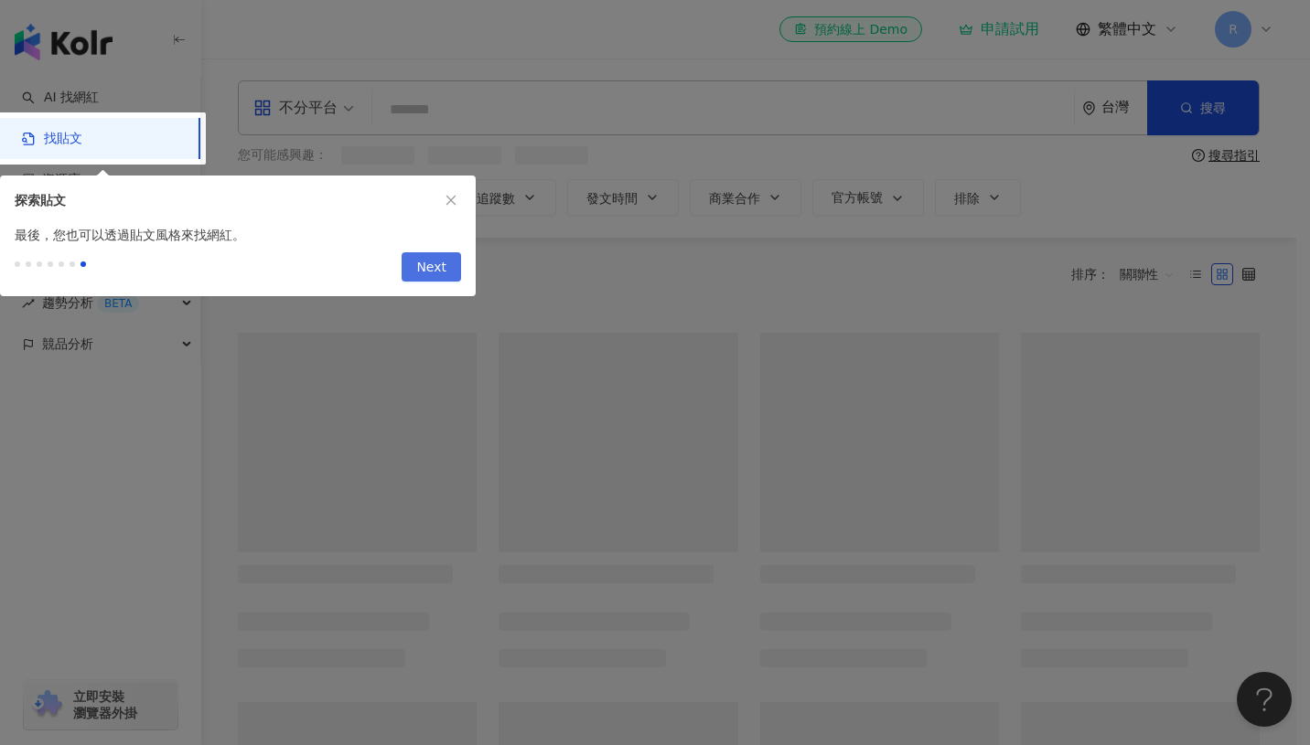
click at [640, 430] on div at bounding box center [655, 372] width 1310 height 745
click at [434, 271] on span "Next" at bounding box center [431, 267] width 30 height 29
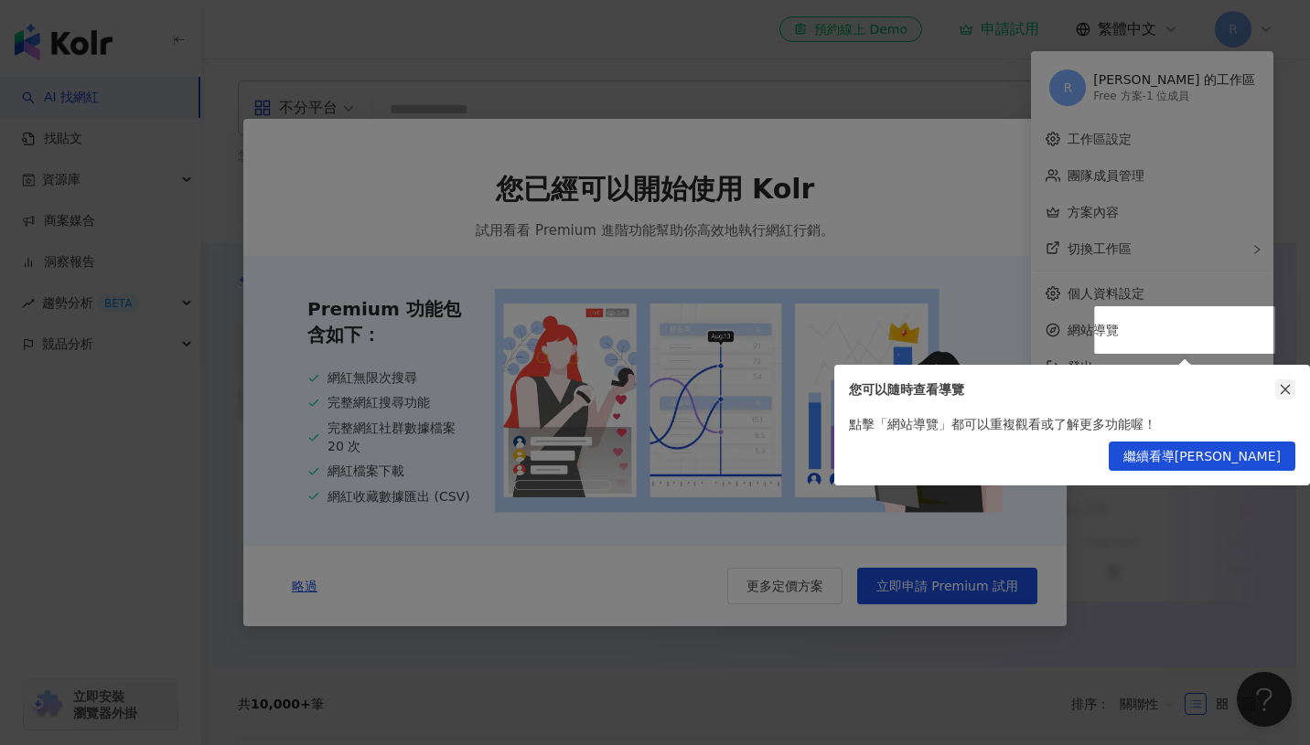
click at [1280, 389] on icon "close" at bounding box center [1285, 389] width 13 height 13
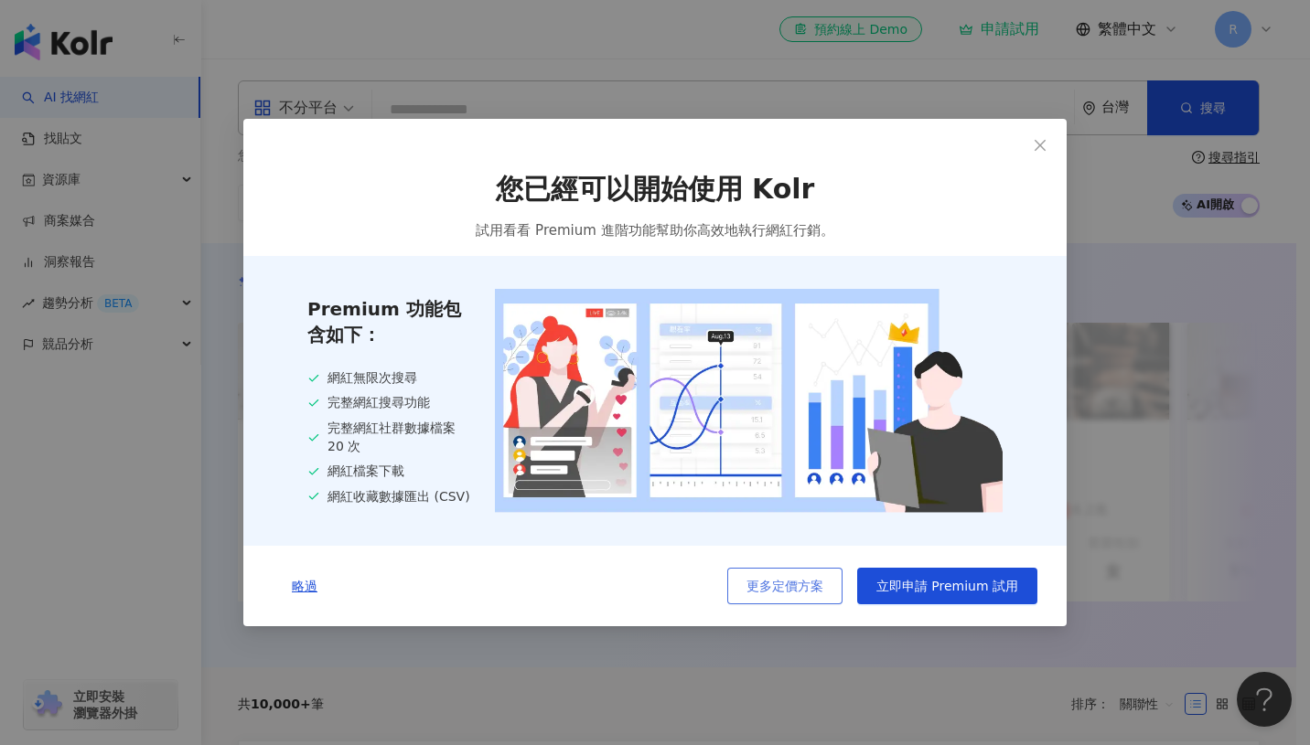
click at [756, 582] on span "更多定價方案" at bounding box center [784, 586] width 77 height 15
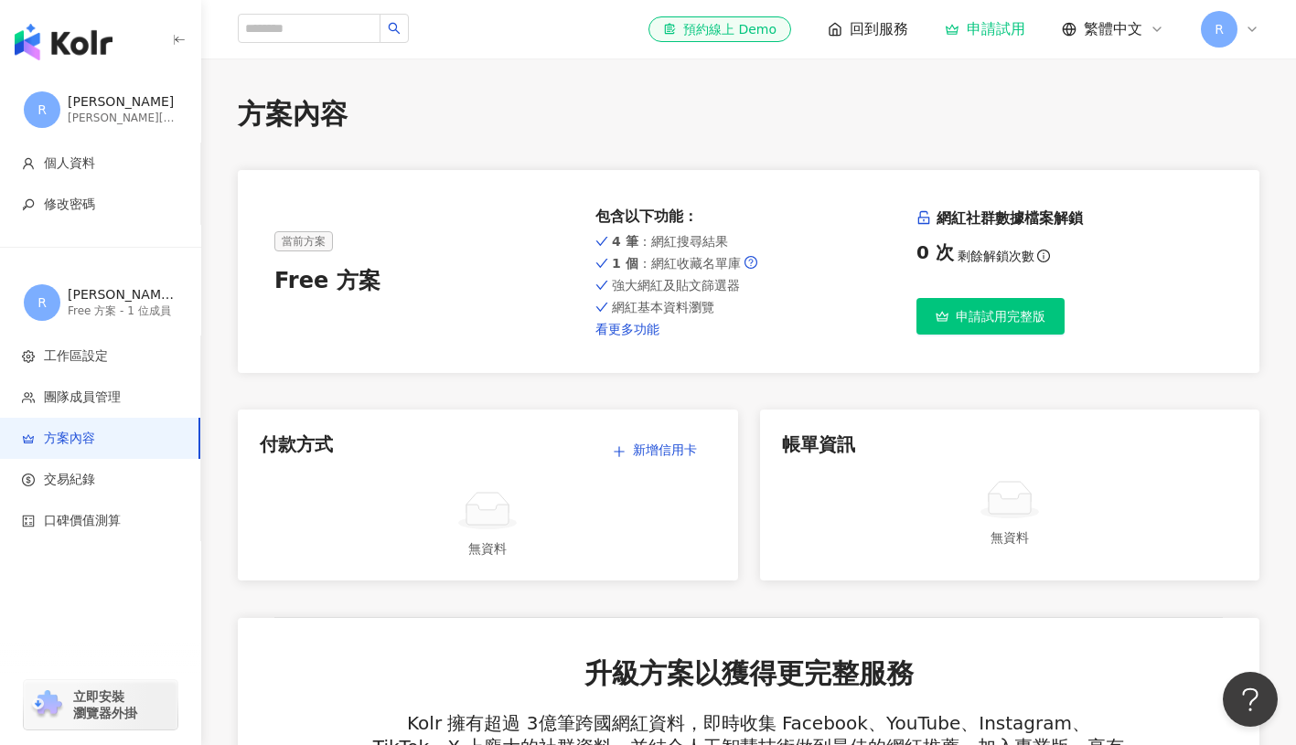
click at [632, 330] on link "看更多功能" at bounding box center [748, 329] width 306 height 15
click at [327, 35] on input "search" at bounding box center [309, 28] width 143 height 29
type input "*"
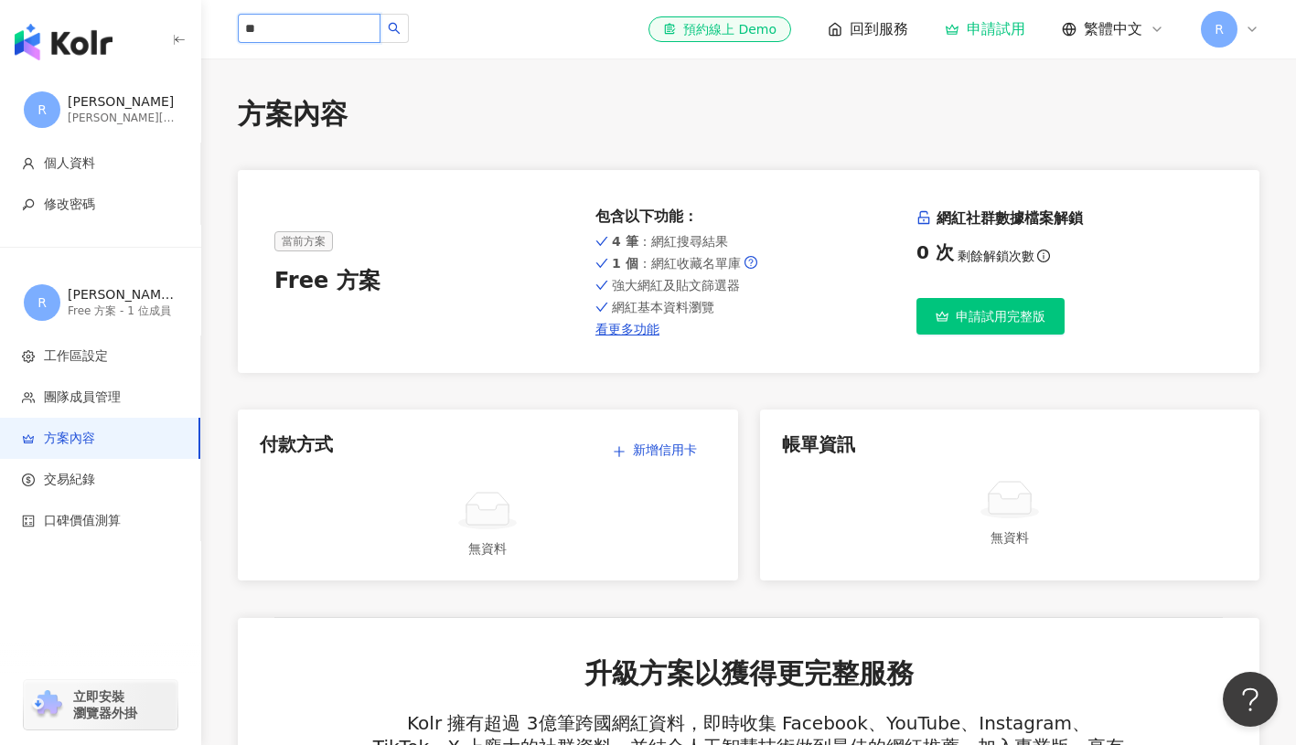
type input "*"
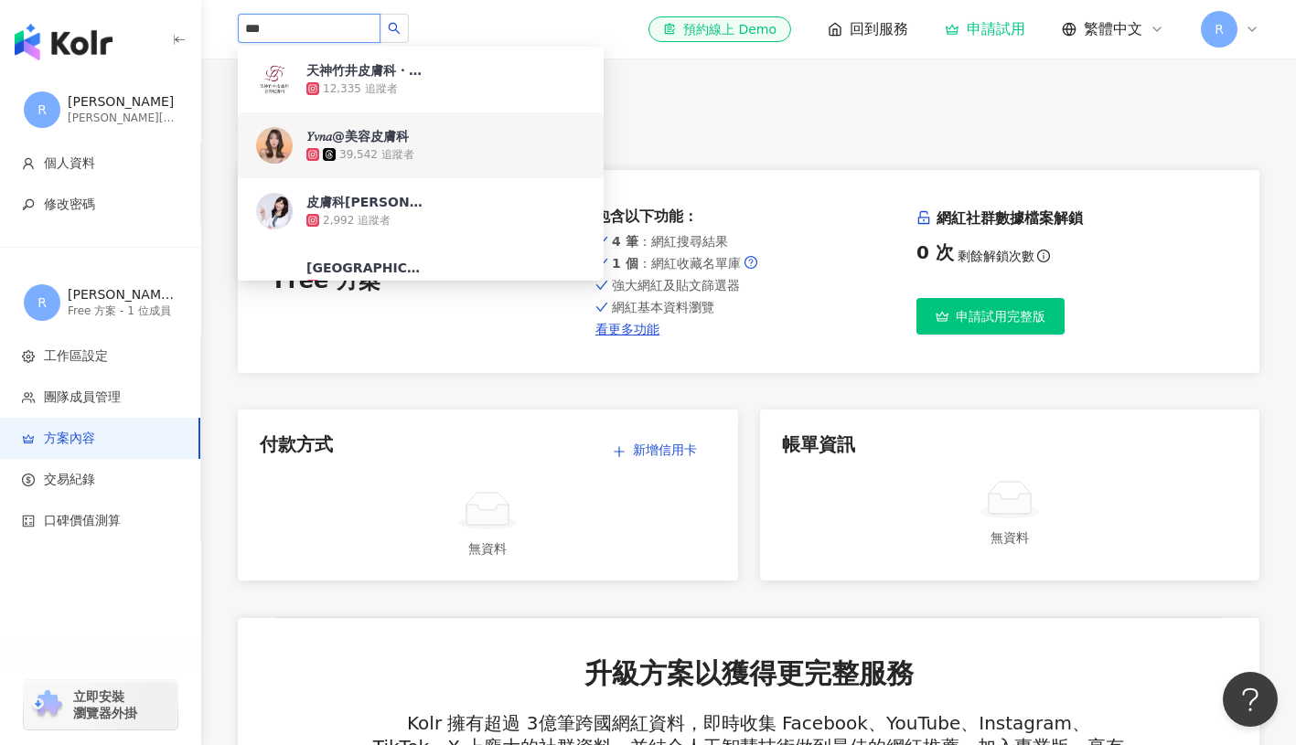
type input "***"
click at [396, 28] on icon "search" at bounding box center [394, 28] width 13 height 13
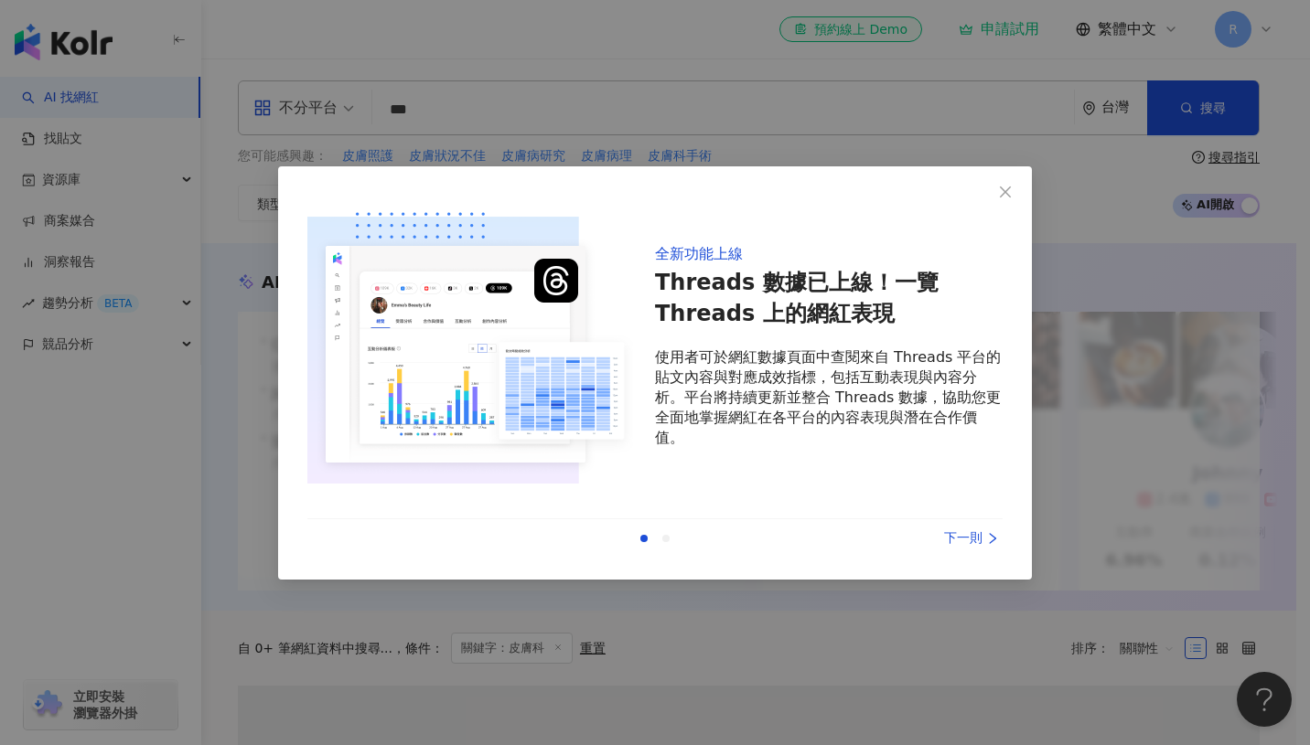
click at [972, 534] on div "下一則" at bounding box center [933, 539] width 137 height 20
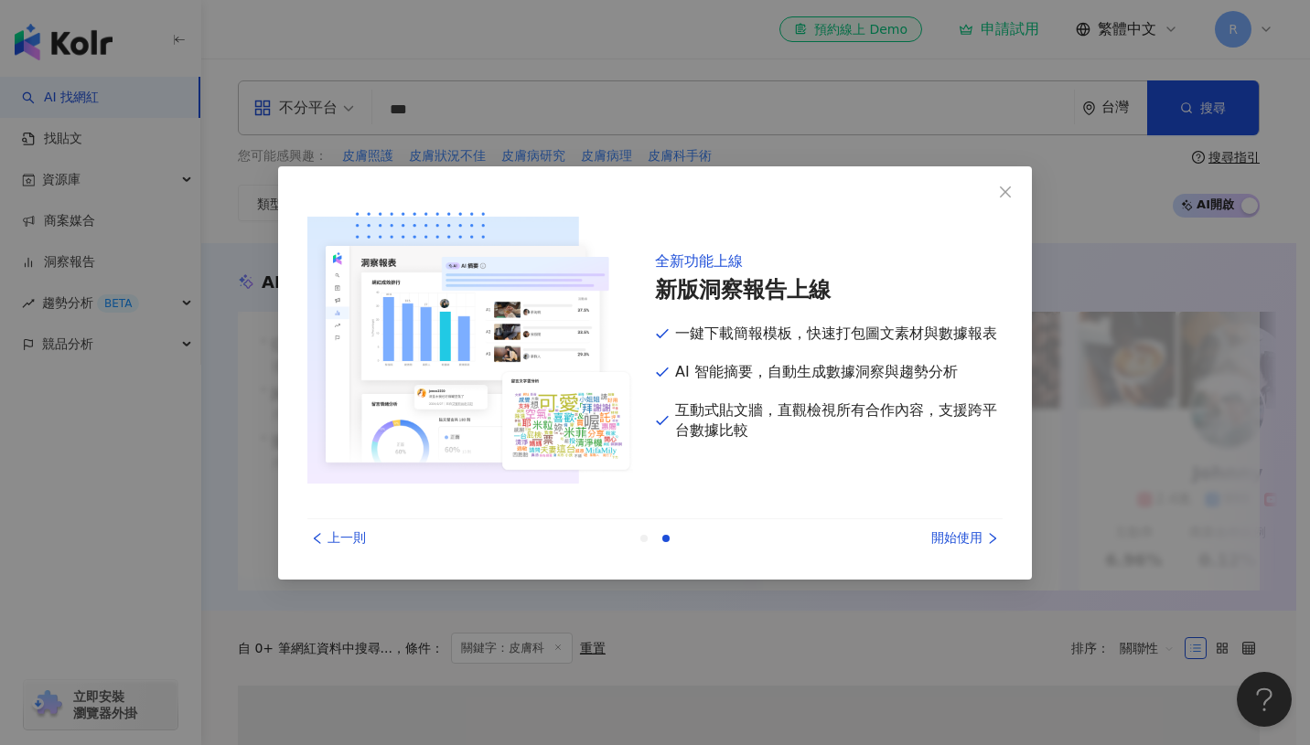
click at [972, 534] on div "開始使用" at bounding box center [933, 539] width 137 height 20
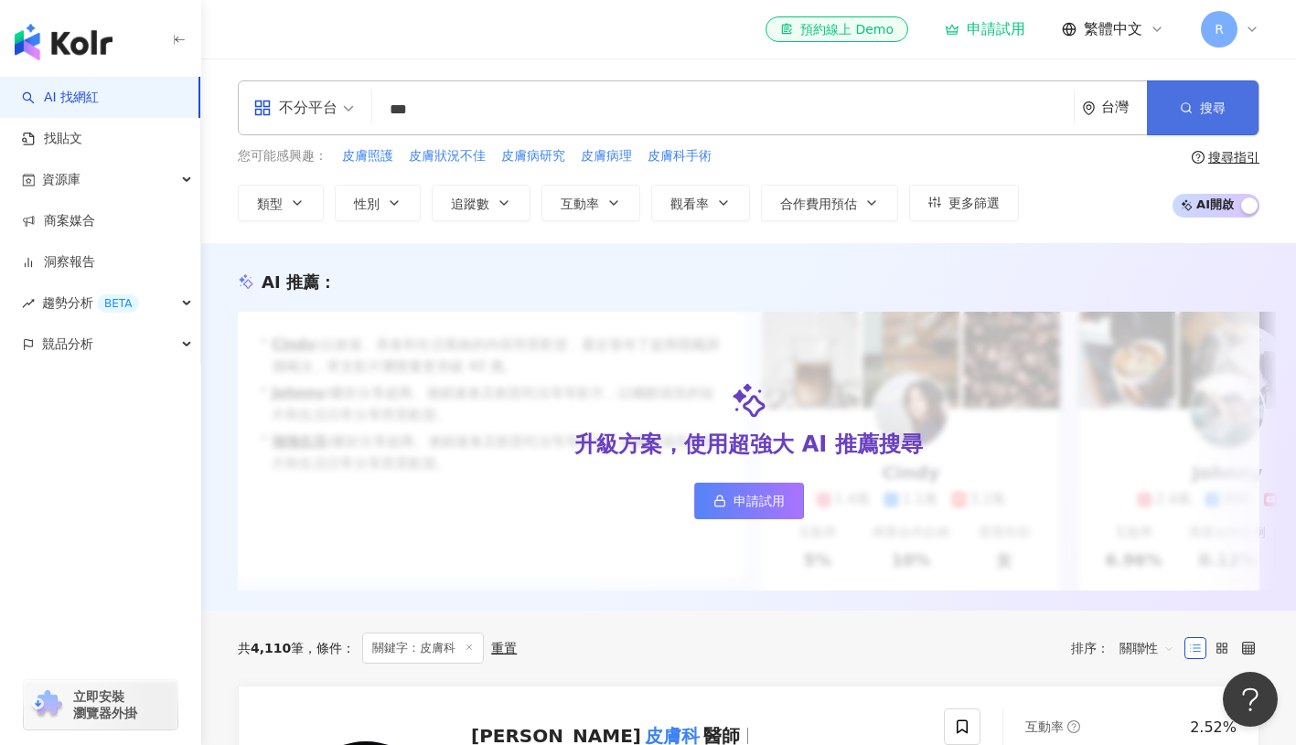
click at [1205, 106] on span "搜尋" at bounding box center [1213, 108] width 26 height 15
